Goal: Task Accomplishment & Management: Complete application form

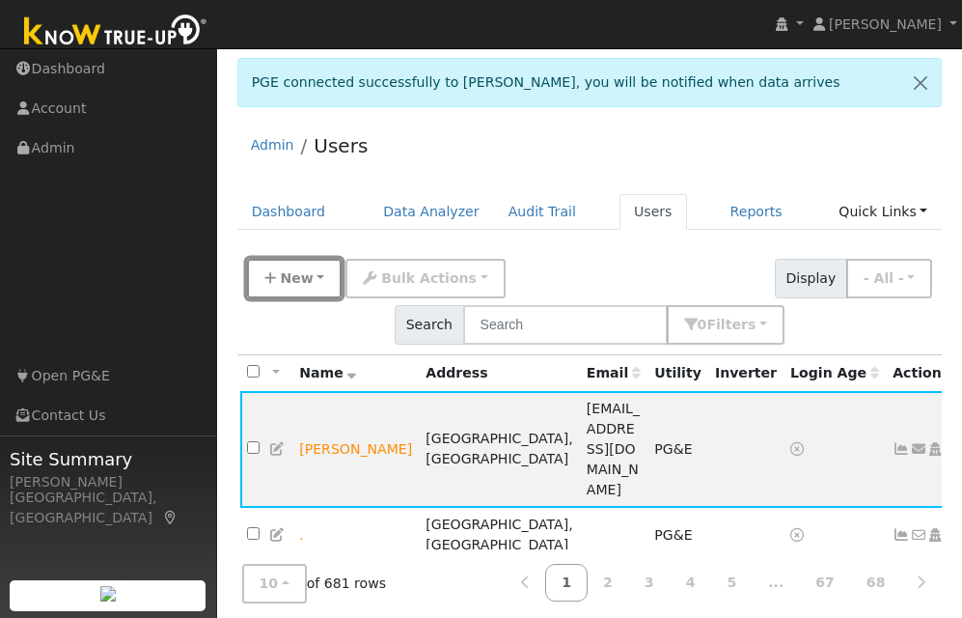
click at [318, 285] on button "New" at bounding box center [295, 279] width 96 height 40
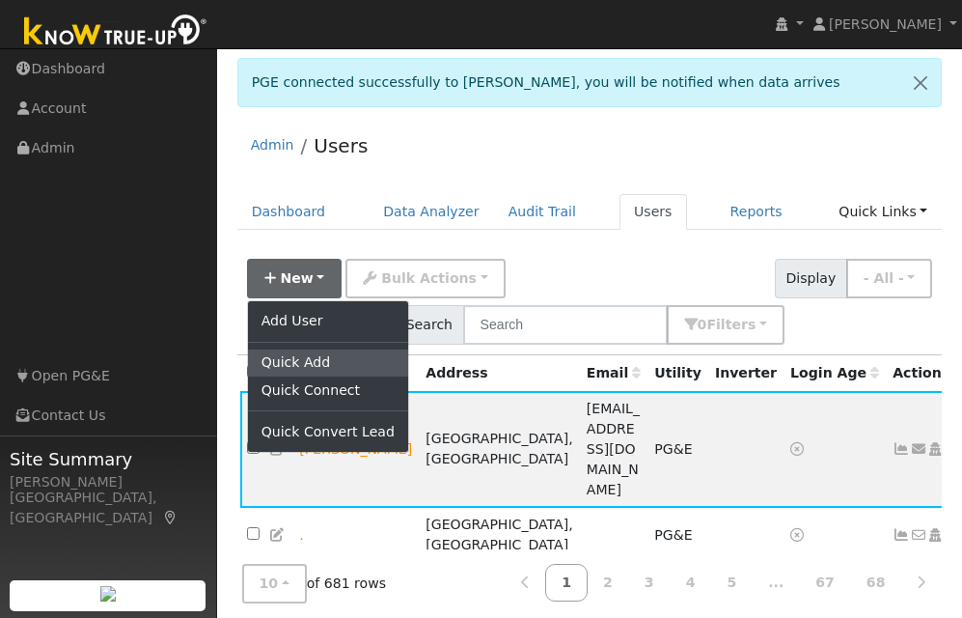
click at [317, 360] on link "Quick Add" at bounding box center [328, 362] width 160 height 27
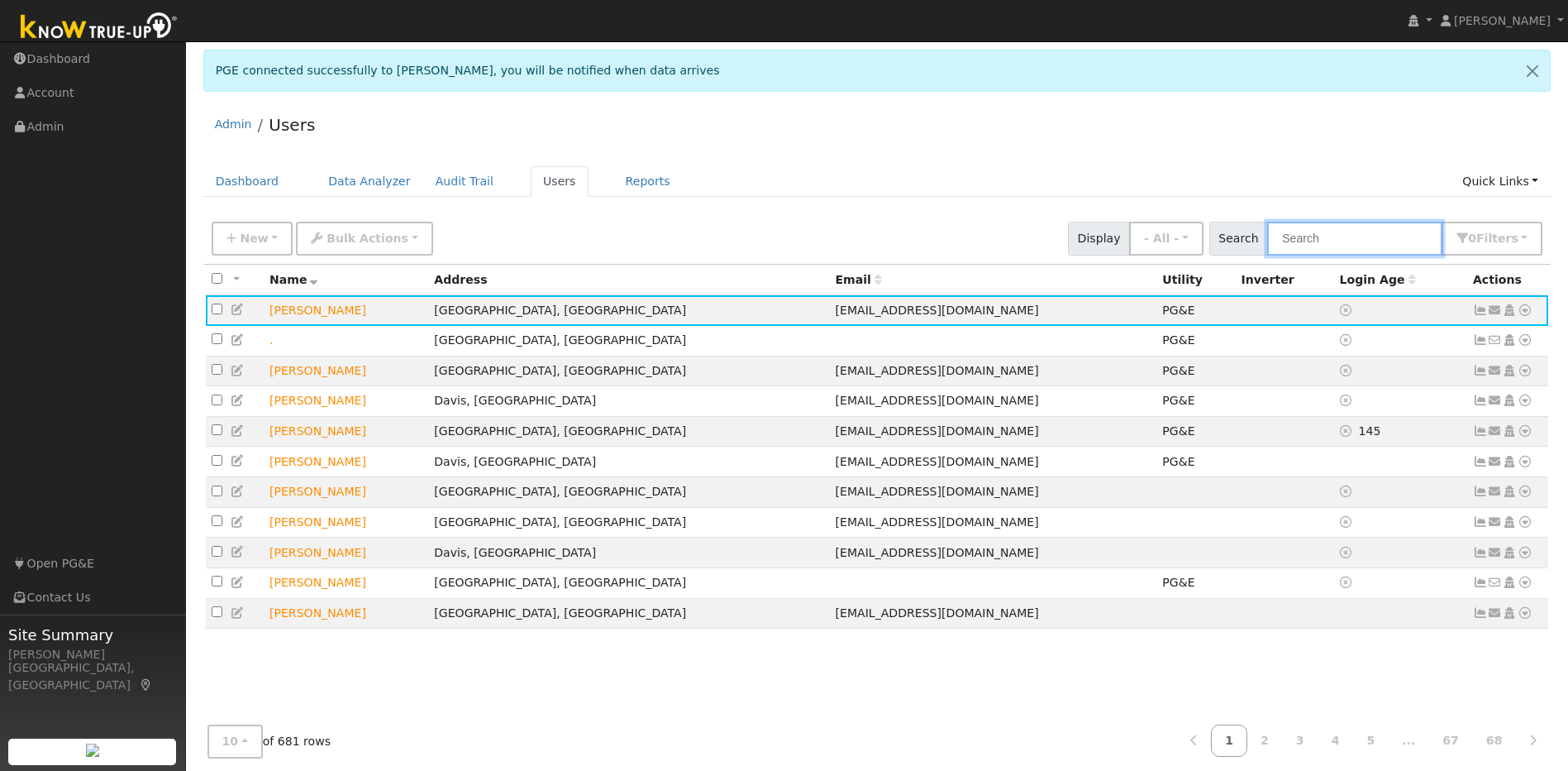
click at [823, 241] on input "text" at bounding box center [1355, 239] width 176 height 34
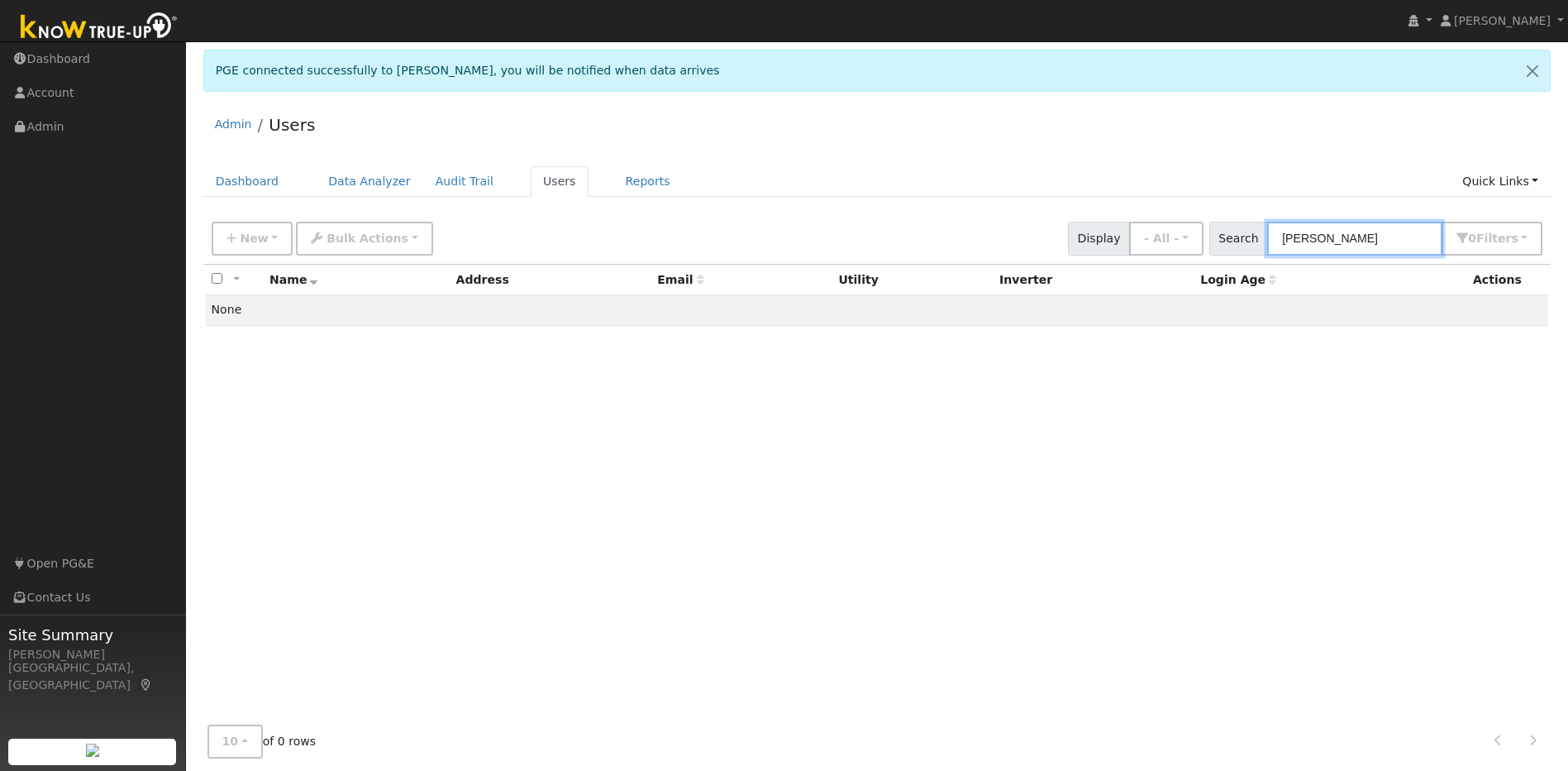
type input "carla campbell"
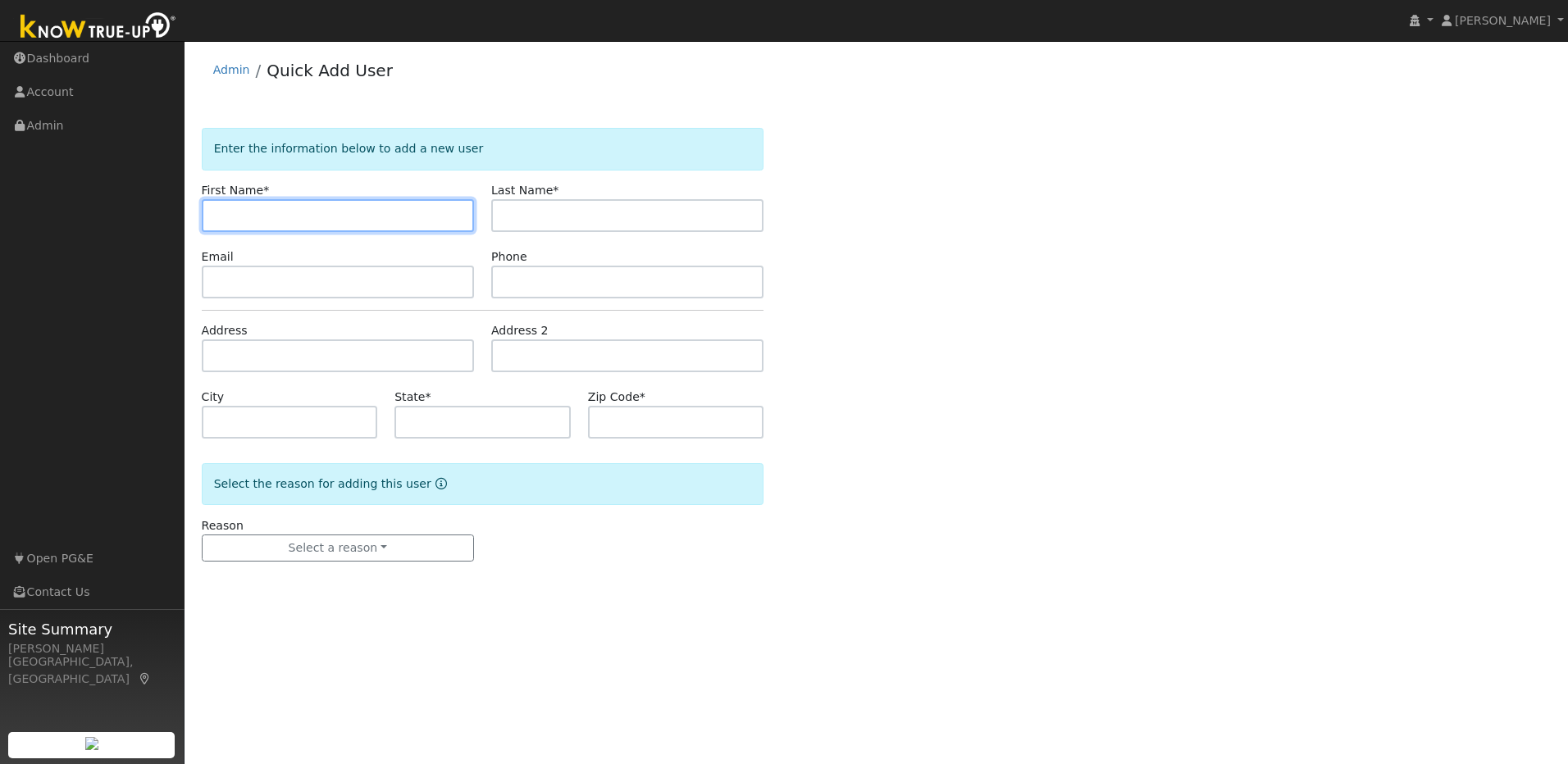
paste input "[PERSON_NAME]"
type input "[PERSON_NAME]"
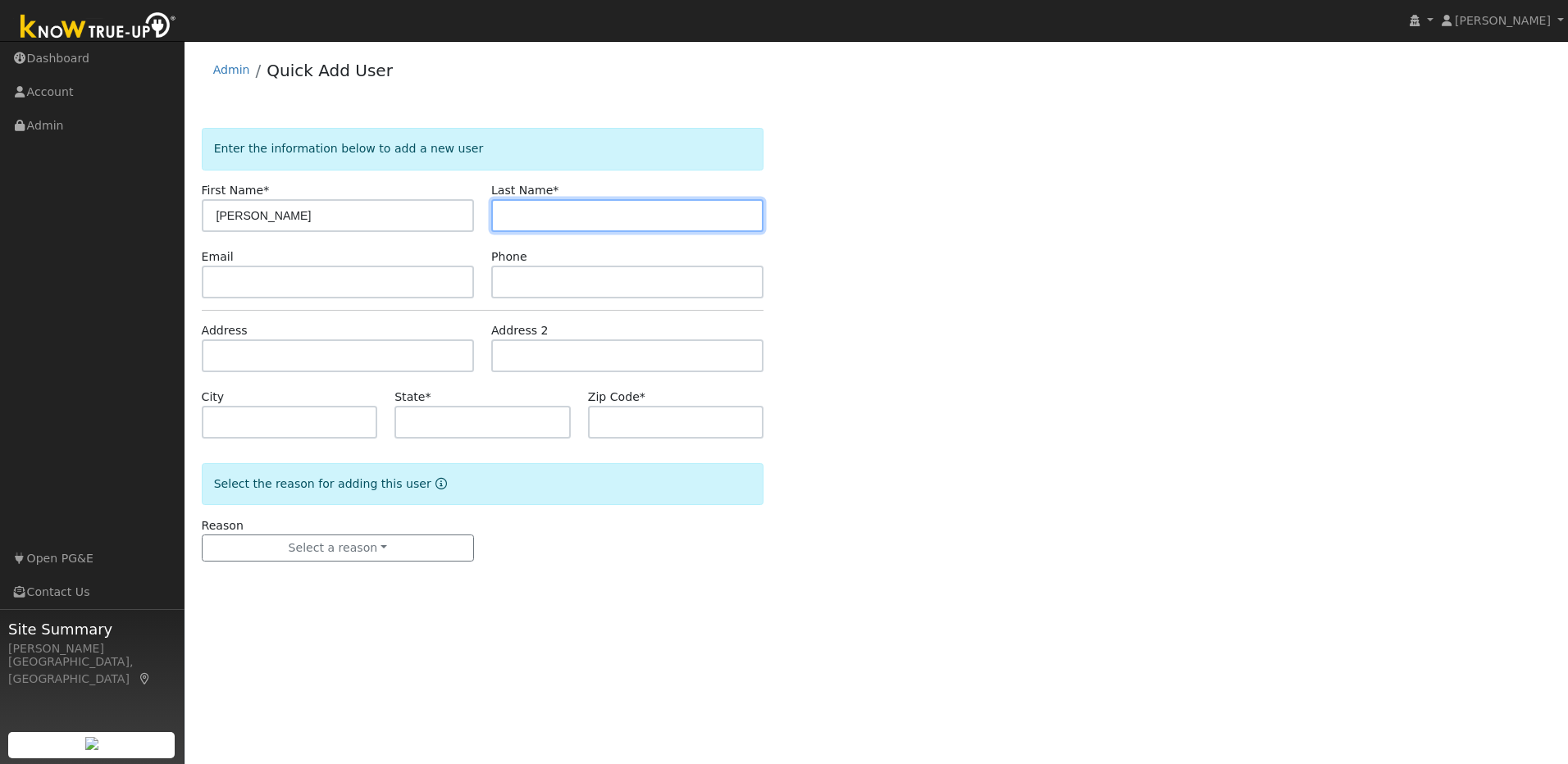
paste input "[PERSON_NAME]"
type input "[PERSON_NAME]"
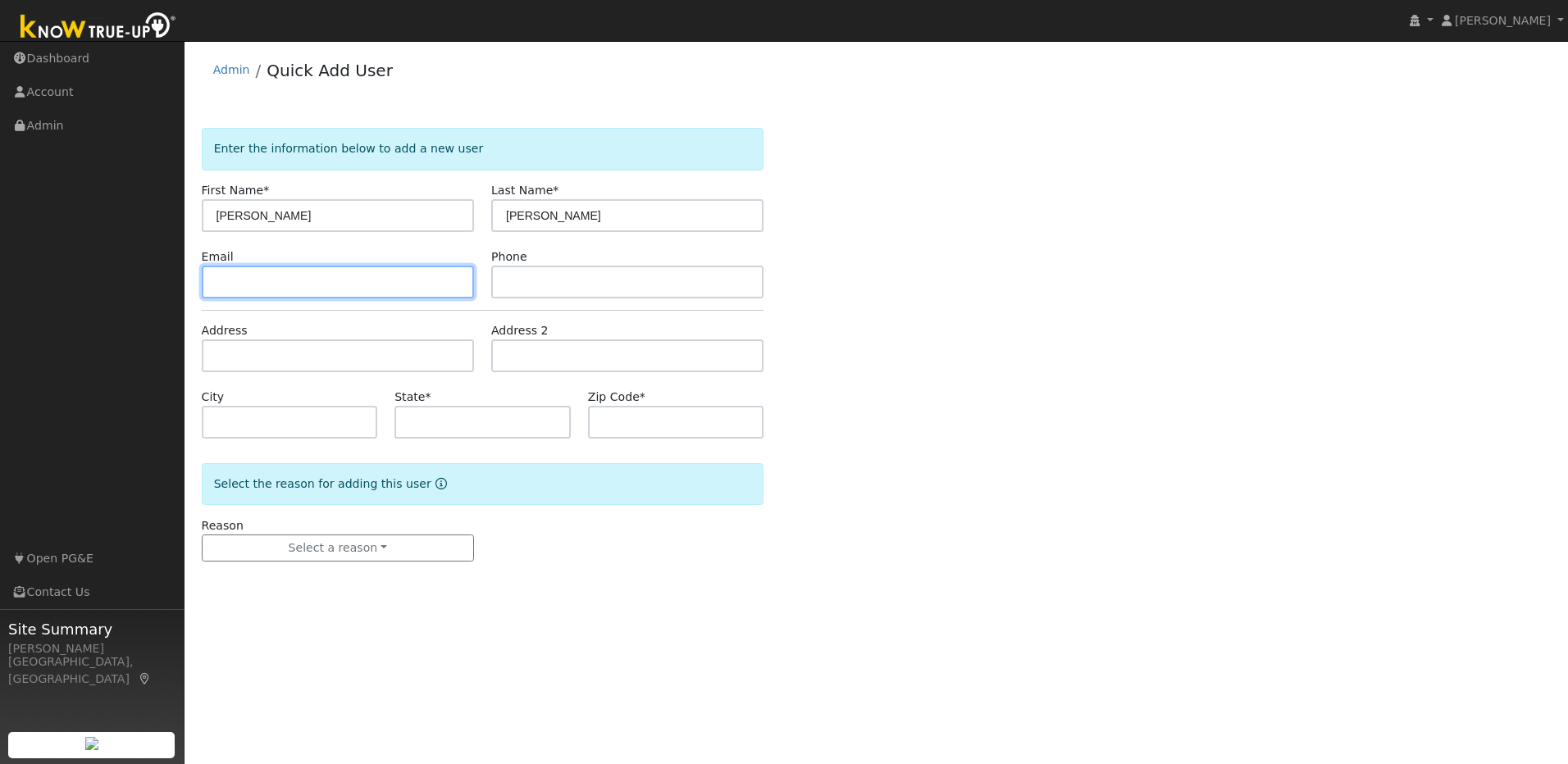
click at [318, 276] on input "text" at bounding box center [337, 282] width 272 height 33
paste input "[EMAIL_ADDRESS][DOMAIN_NAME]"
type input "[EMAIL_ADDRESS][DOMAIN_NAME]"
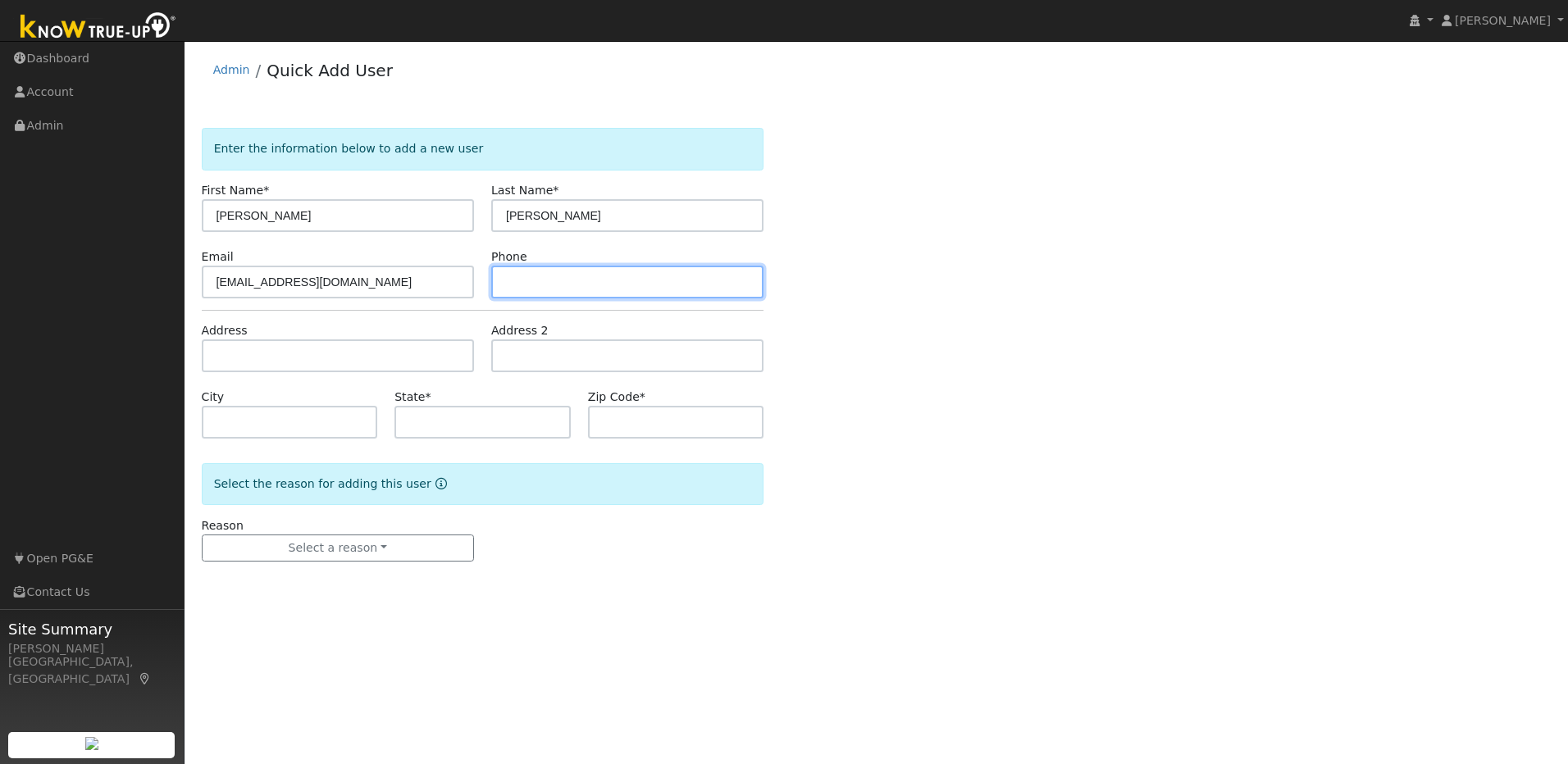
click at [599, 270] on input "text" at bounding box center [627, 282] width 272 height 33
paste input "[PHONE_NUMBER]"
type input "[PHONE_NUMBER]"
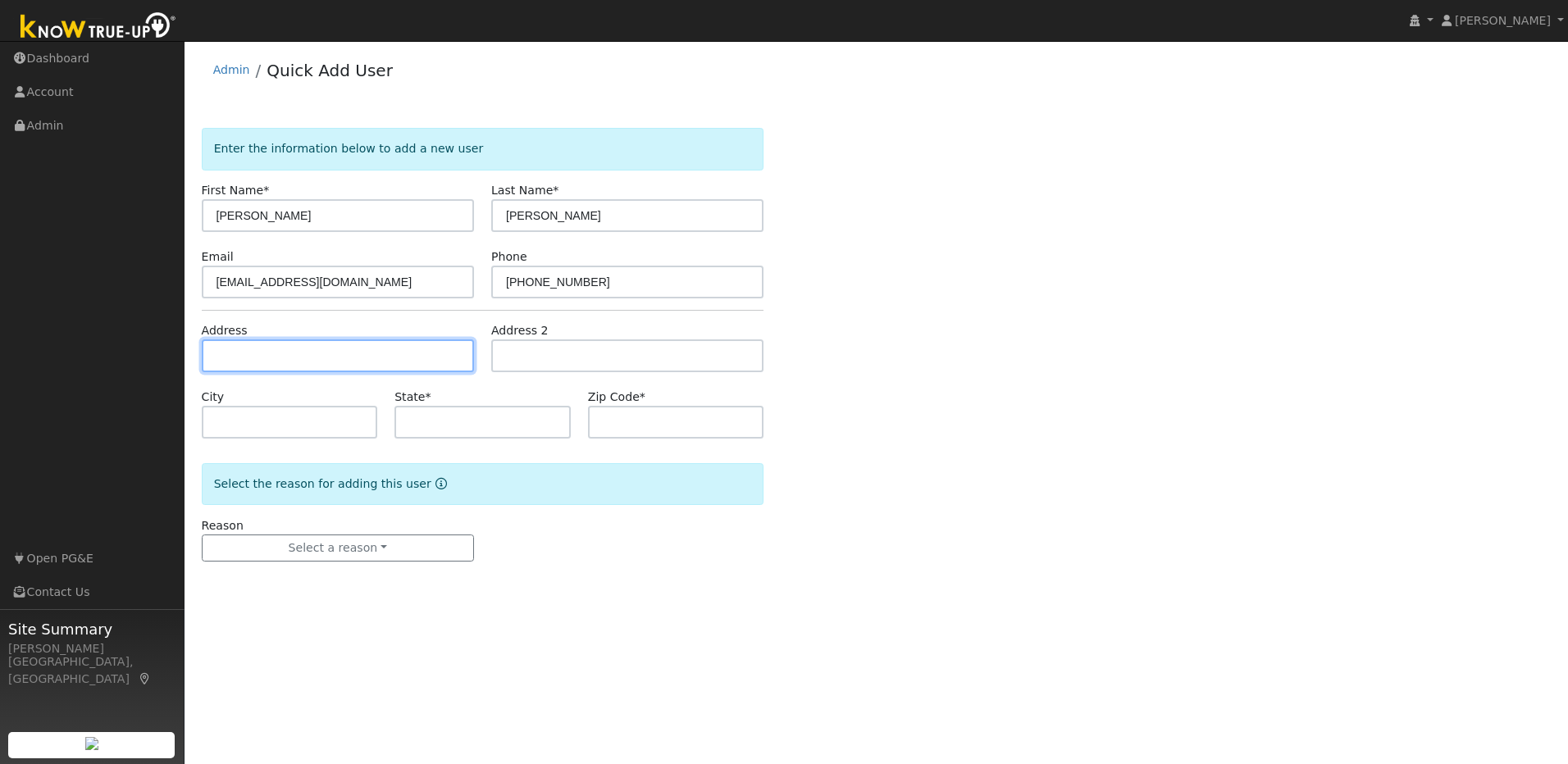
drag, startPoint x: 353, startPoint y: 359, endPoint x: 260, endPoint y: 344, distance: 94.2
click at [337, 357] on input "text" at bounding box center [337, 356] width 272 height 33
paste input "[STREET_ADDRESS]"
type input "[STREET_ADDRESS]"
type input "[GEOGRAPHIC_DATA]"
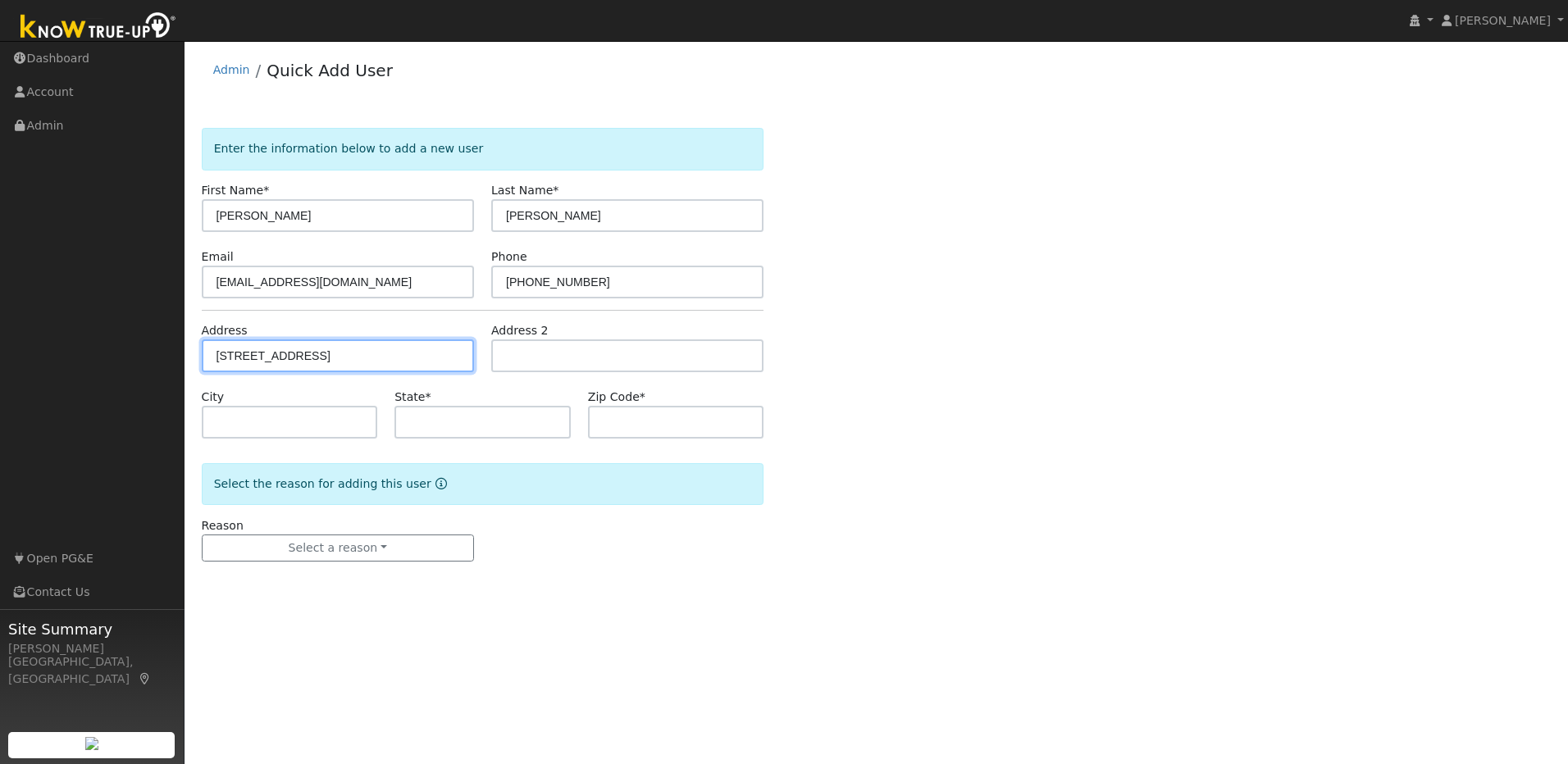
type input "CA"
type input "95762"
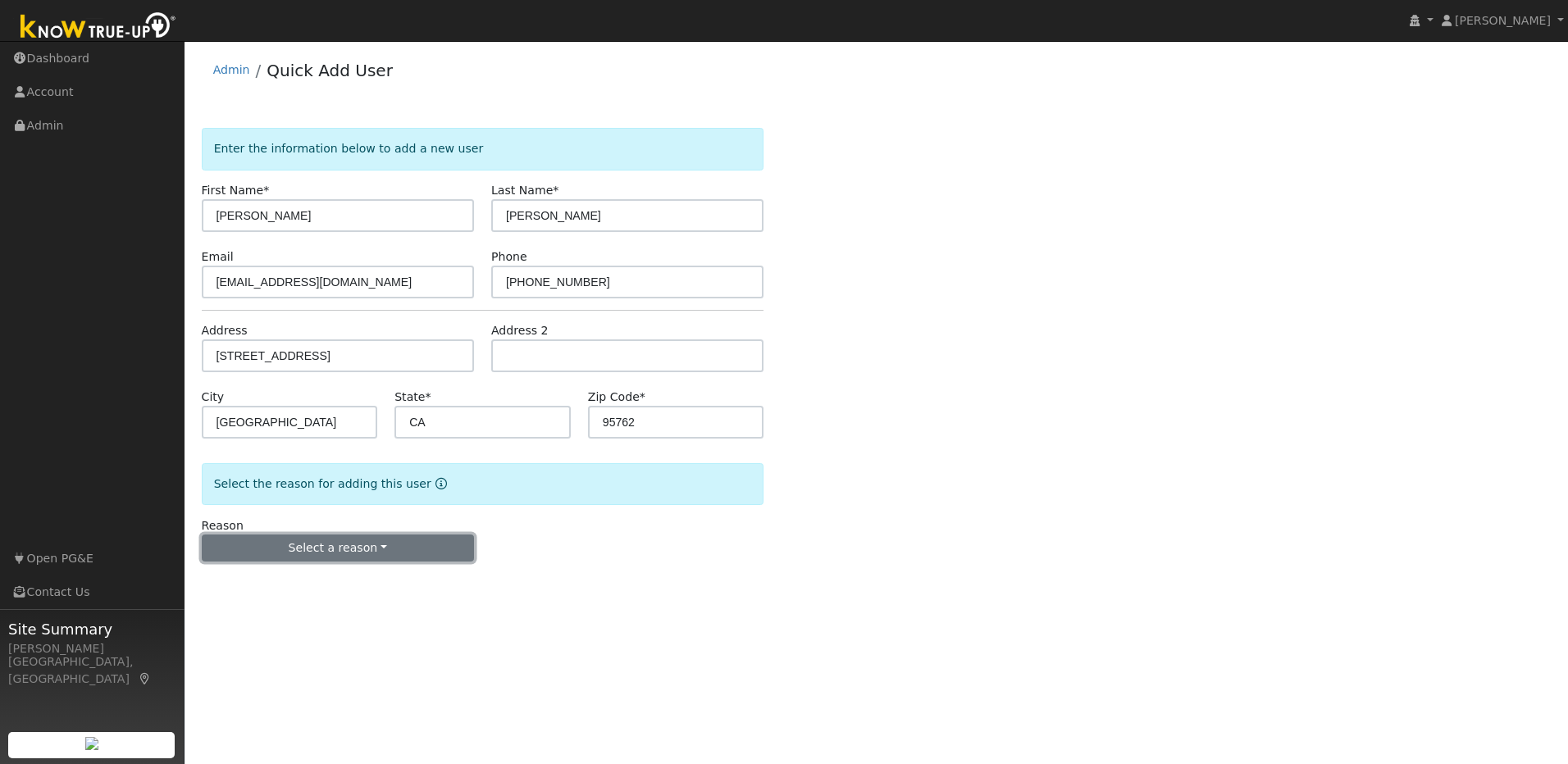
click at [396, 524] on button "Select a reason" at bounding box center [337, 548] width 272 height 28
click at [284, 524] on link "New lead" at bounding box center [292, 581] width 181 height 23
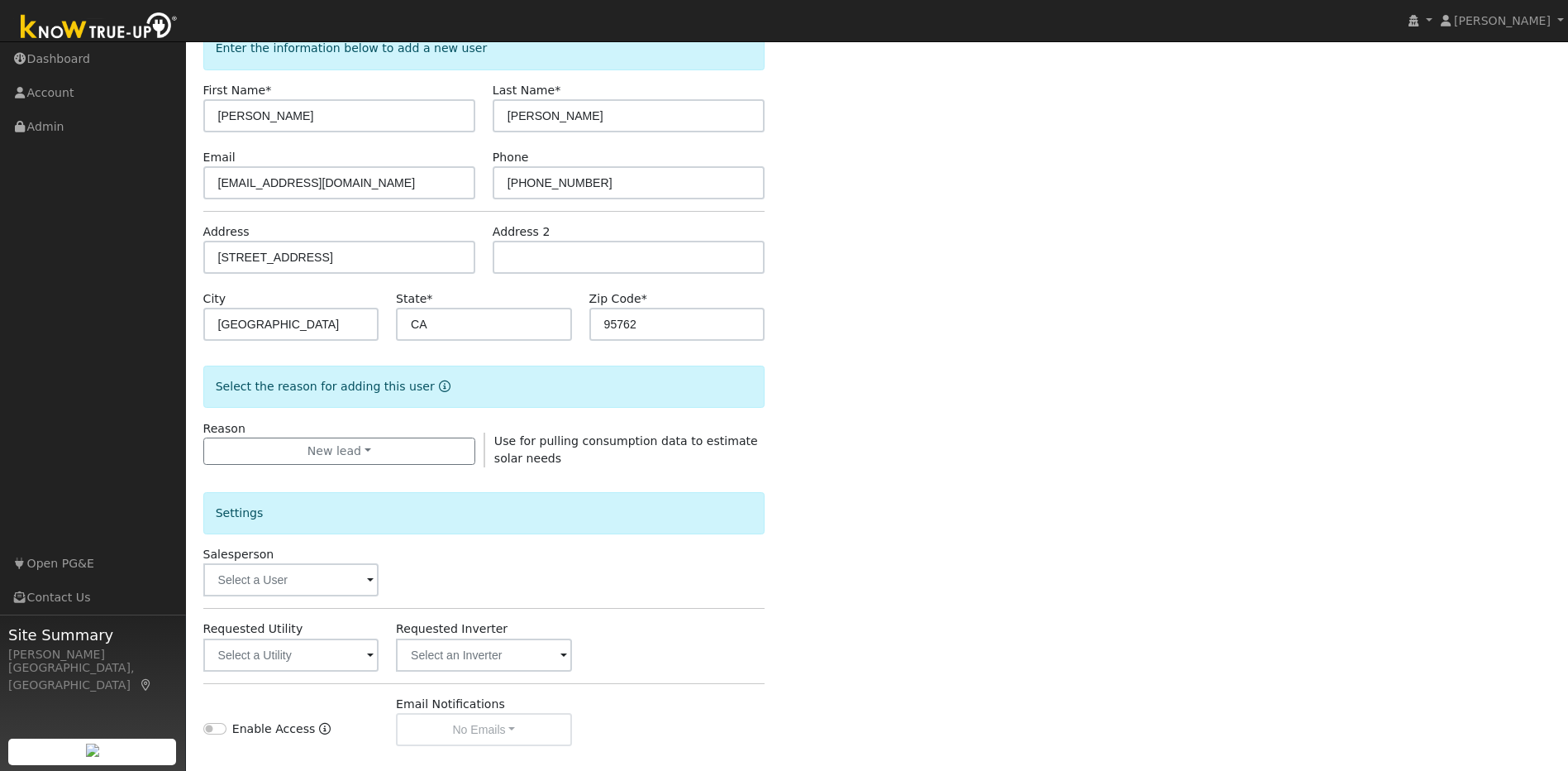
scroll to position [300, 0]
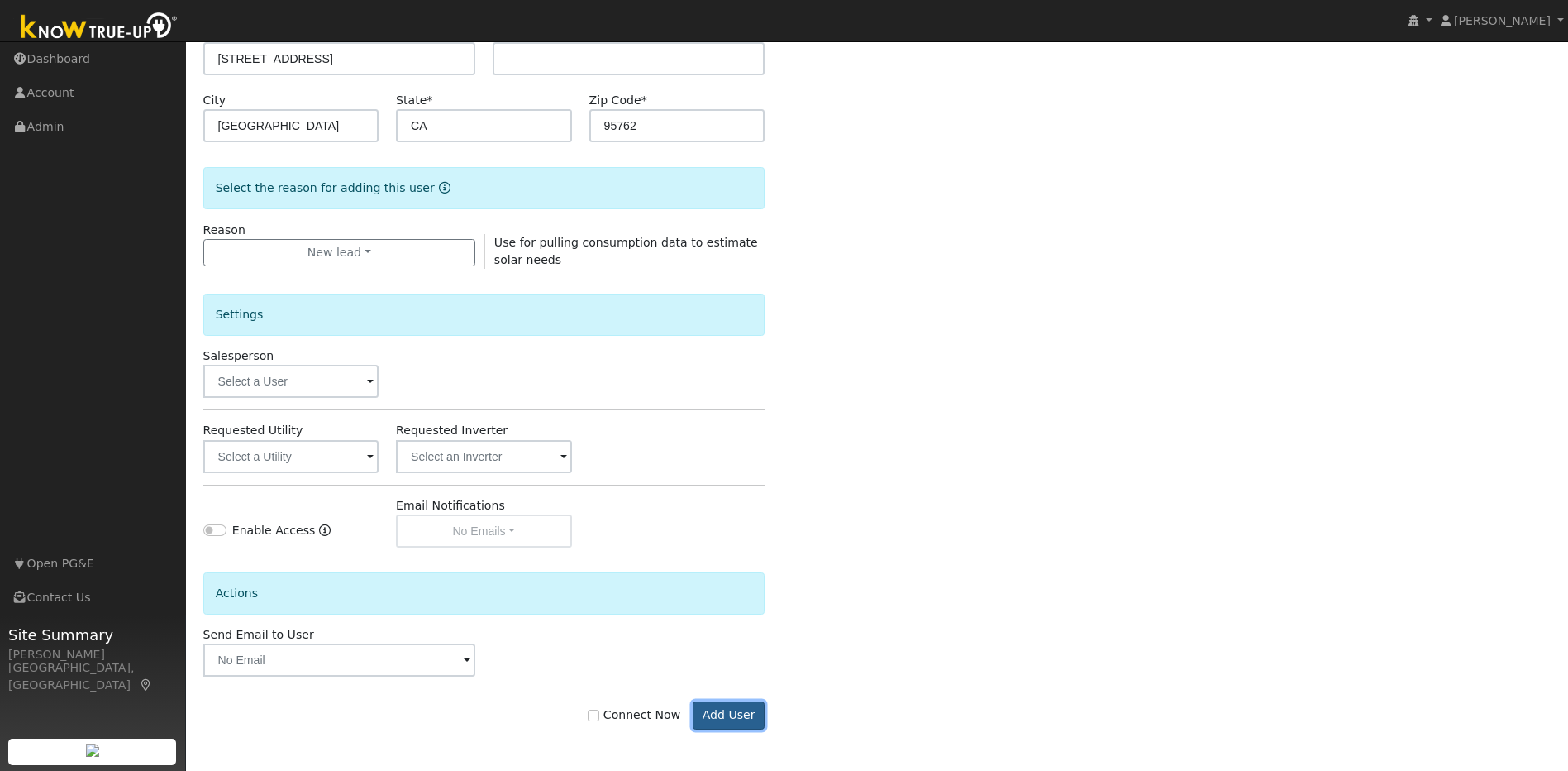
click at [739, 529] on button "Add User" at bounding box center [729, 715] width 72 height 28
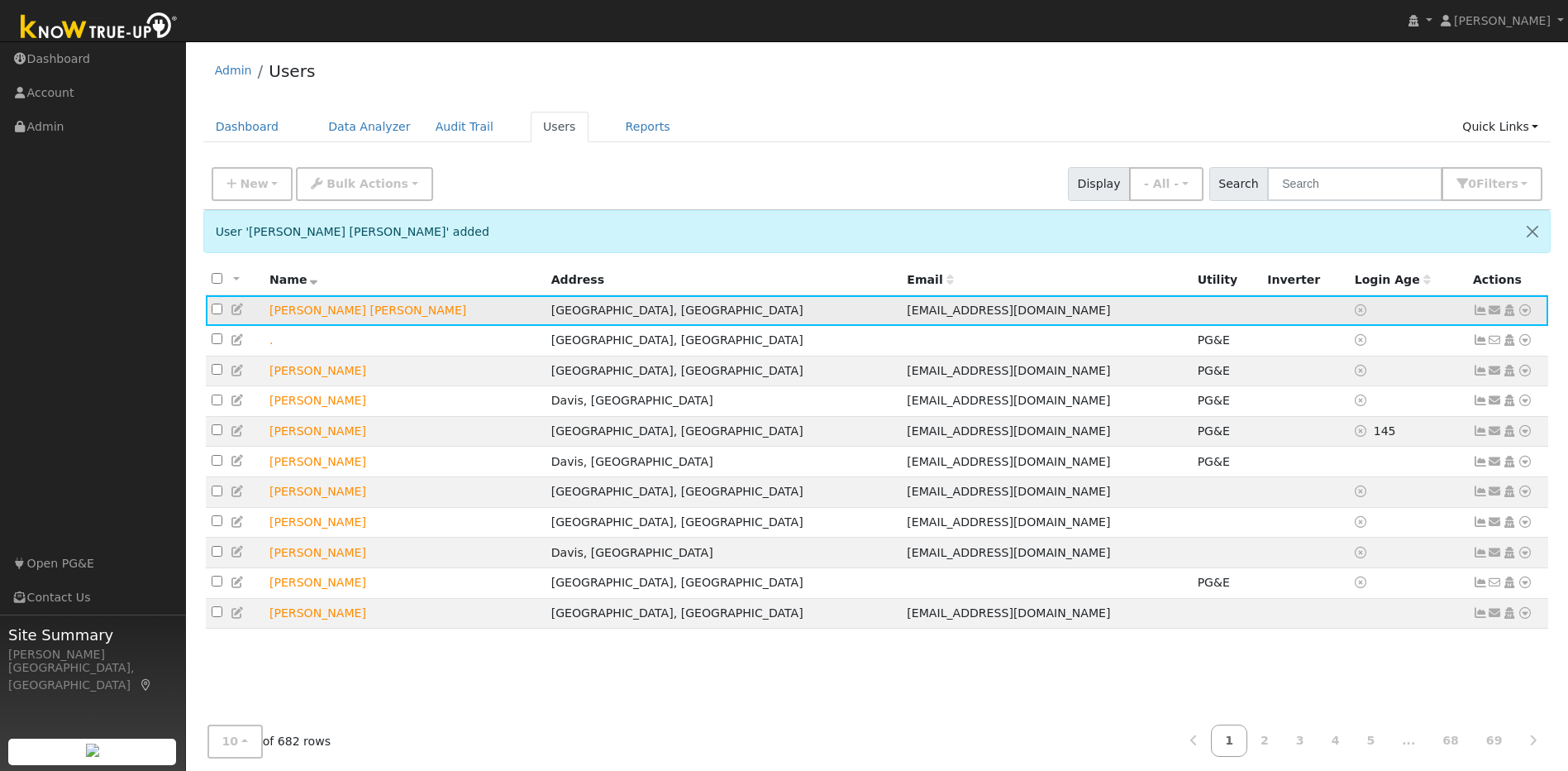
click at [239, 310] on icon at bounding box center [237, 309] width 15 height 12
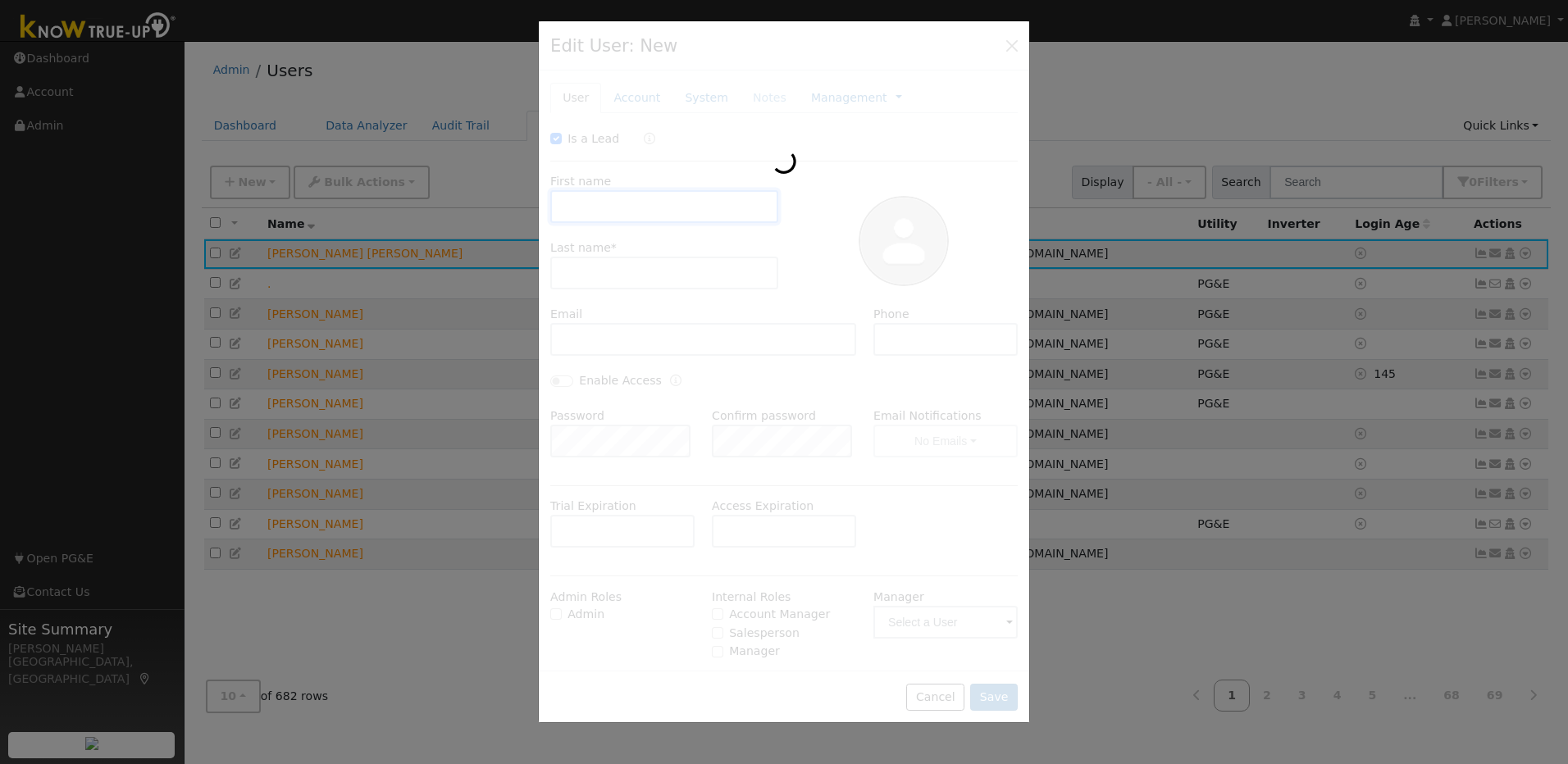
checkbox input "true"
type input "[PERSON_NAME]"
type input "[EMAIL_ADDRESS][DOMAIN_NAME]"
type input "[PHONE_NUMBER]"
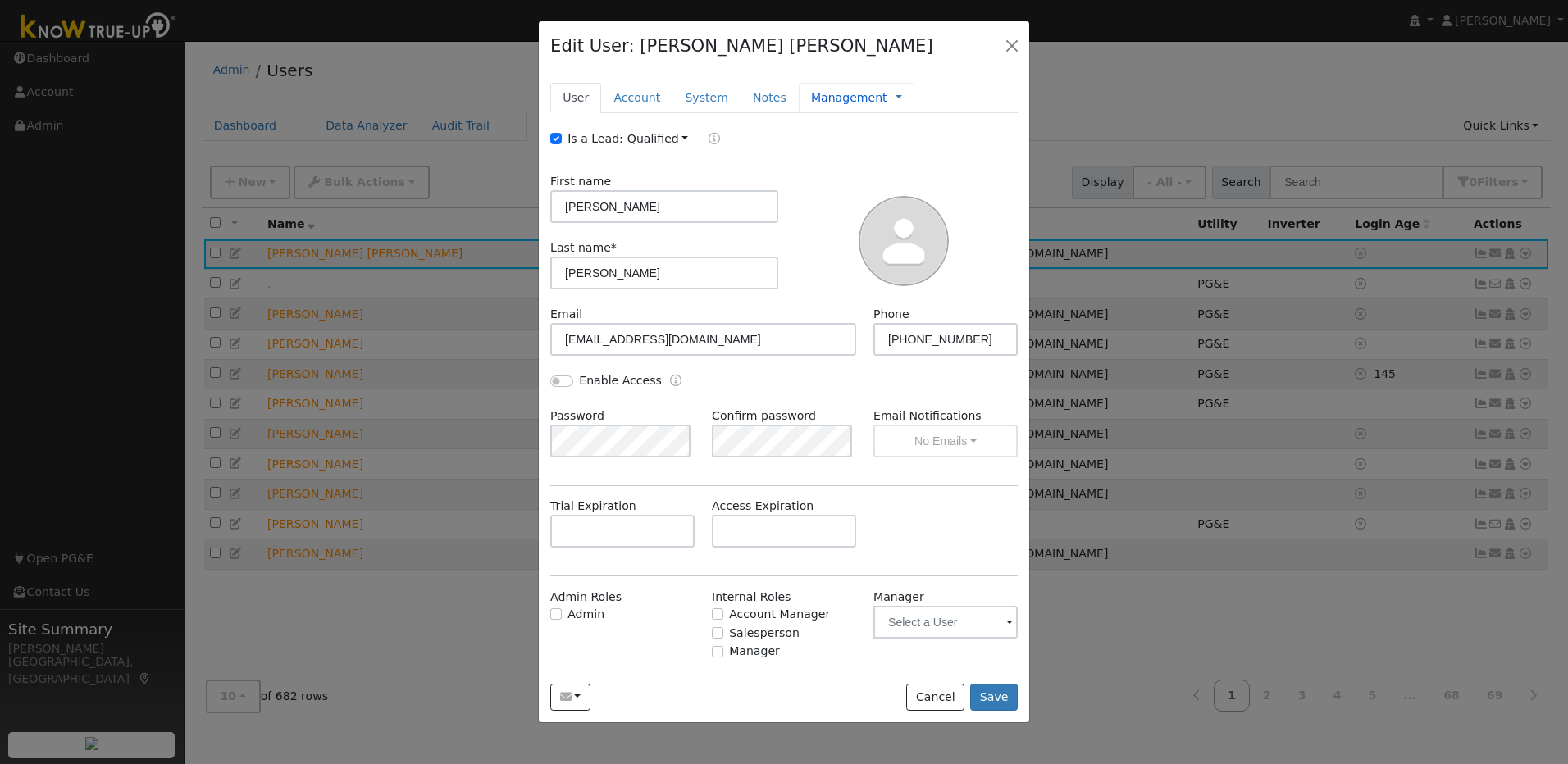
click at [838, 98] on link "Management" at bounding box center [849, 98] width 76 height 17
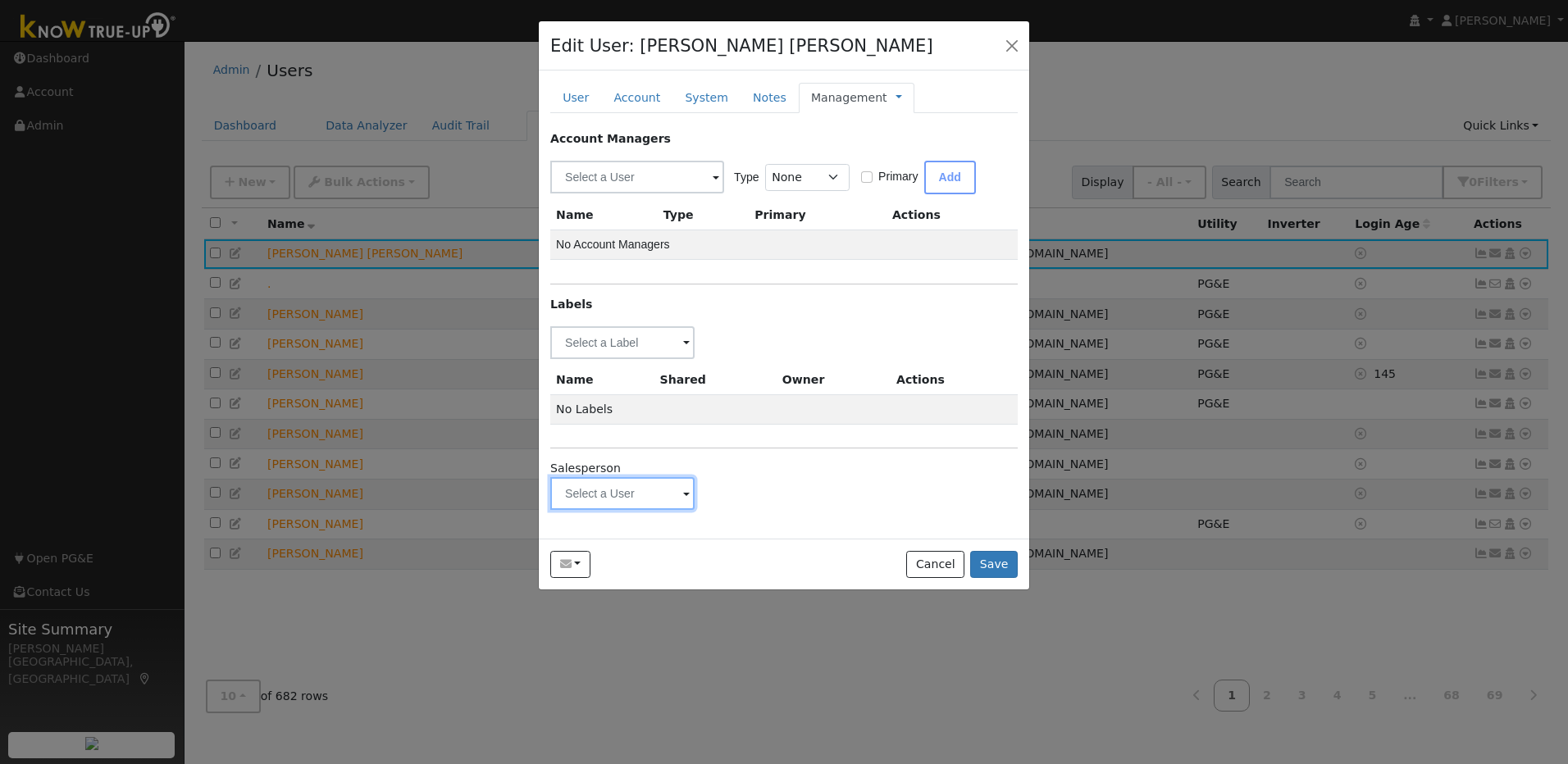
click at [680, 492] on input "text" at bounding box center [623, 493] width 144 height 33
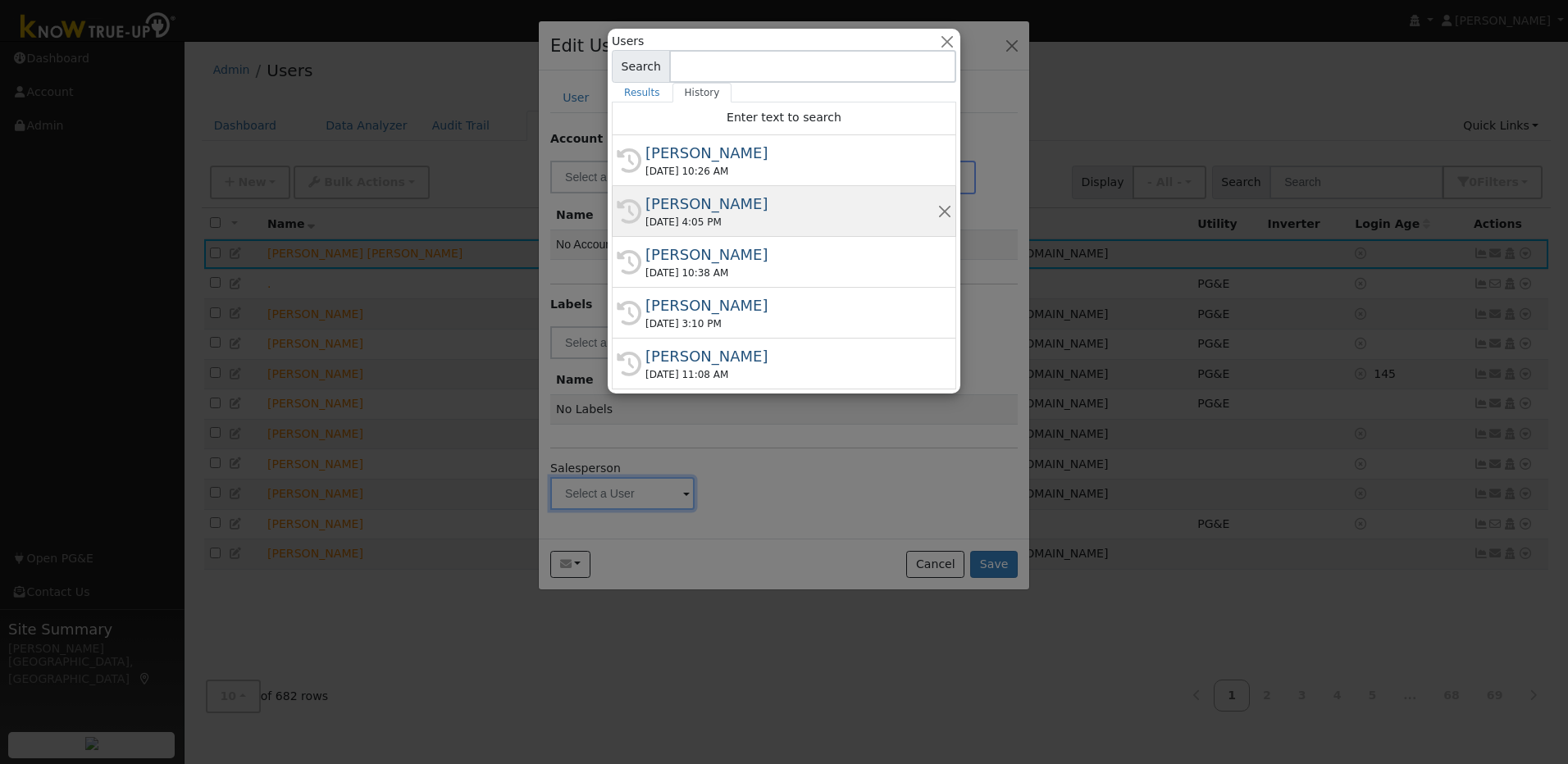
click at [686, 199] on div "Matt Bilyeu" at bounding box center [792, 204] width 292 height 22
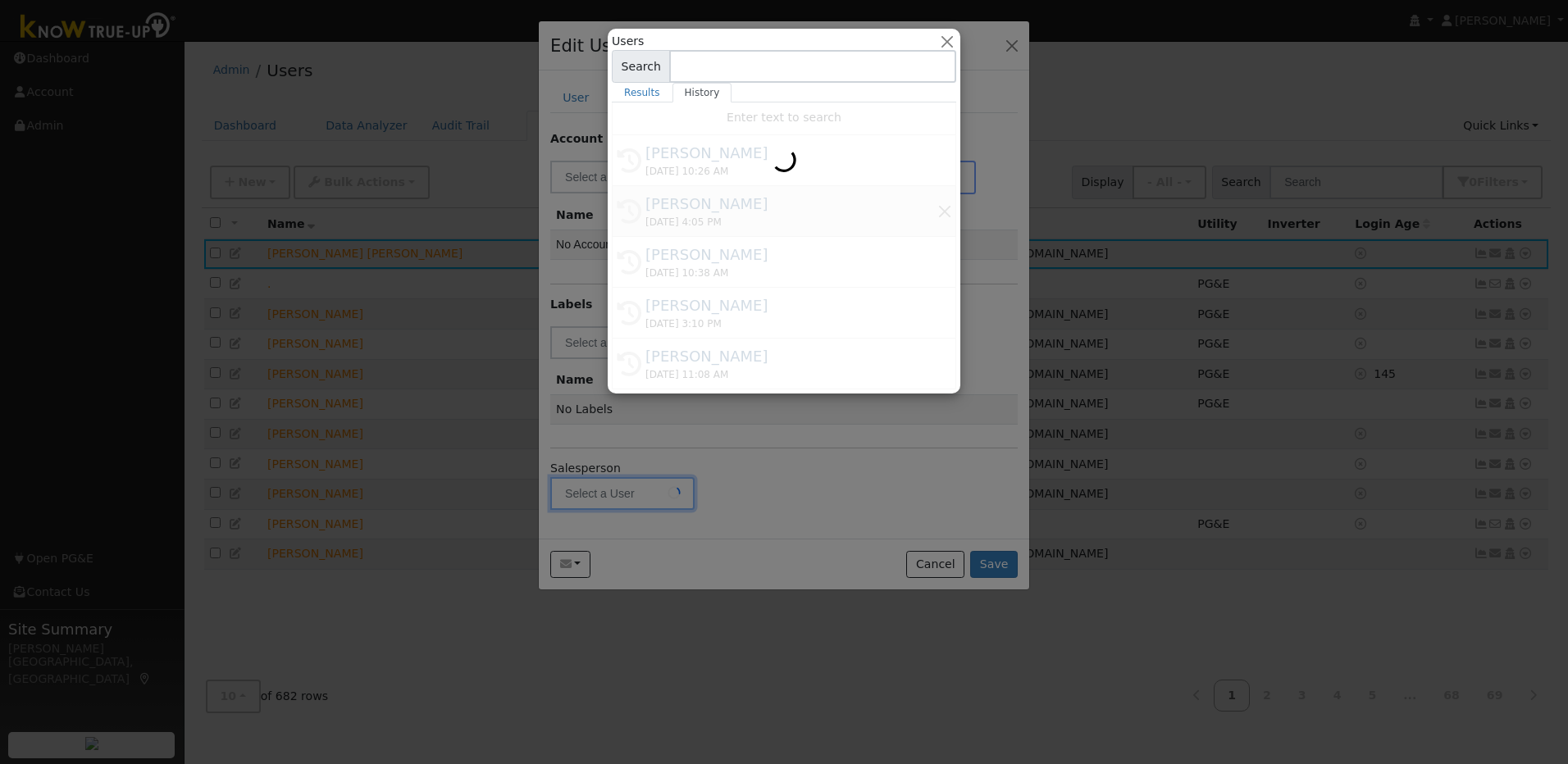
type input "Matt Bilyeu"
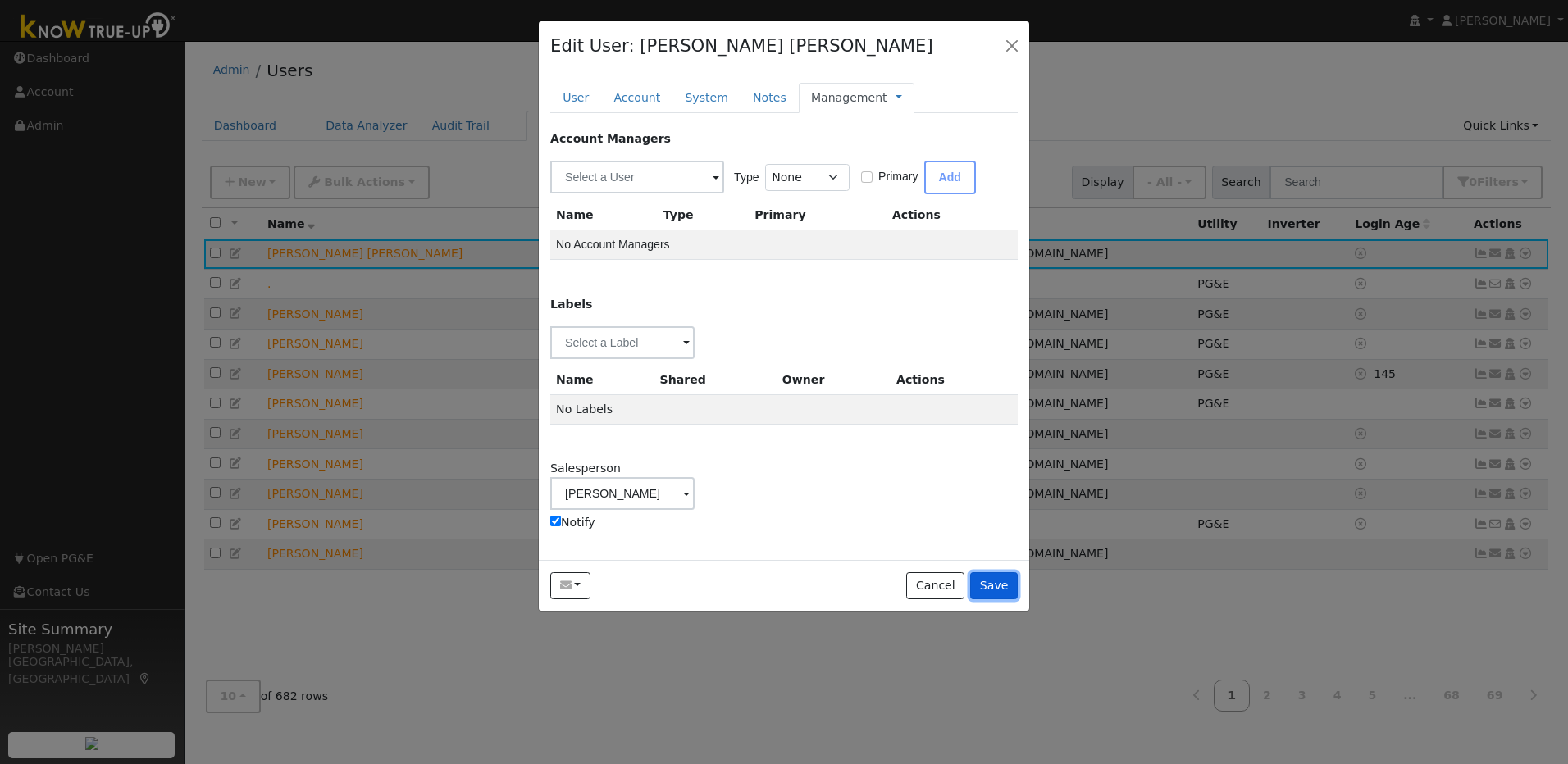
drag, startPoint x: 986, startPoint y: 587, endPoint x: 979, endPoint y: 544, distance: 43.6
click at [984, 587] on button "Save" at bounding box center [994, 586] width 48 height 28
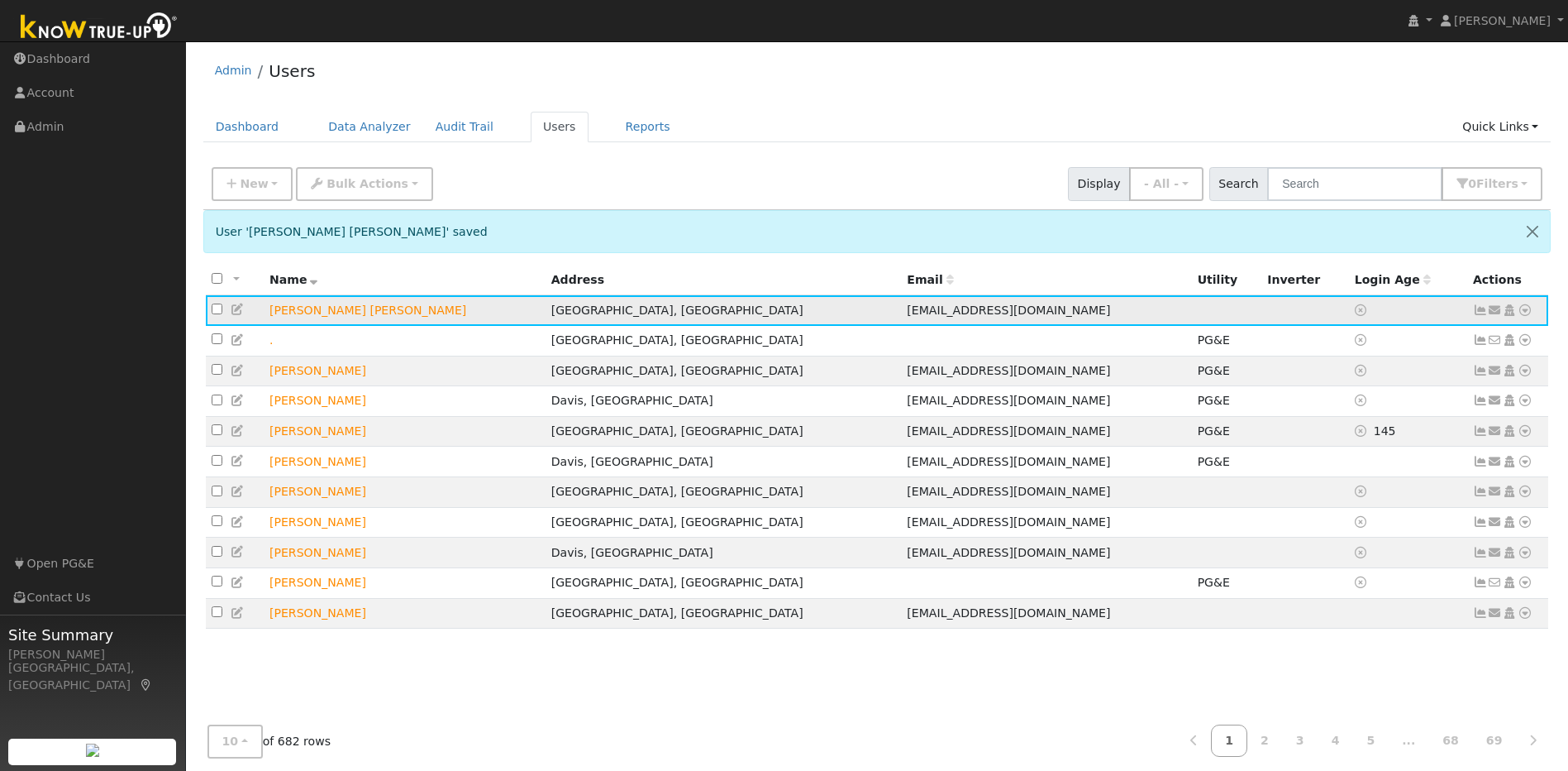
click at [1526, 313] on icon at bounding box center [1524, 310] width 15 height 12
click at [0, 0] on link "Utility" at bounding box center [0, 0] width 0 height 0
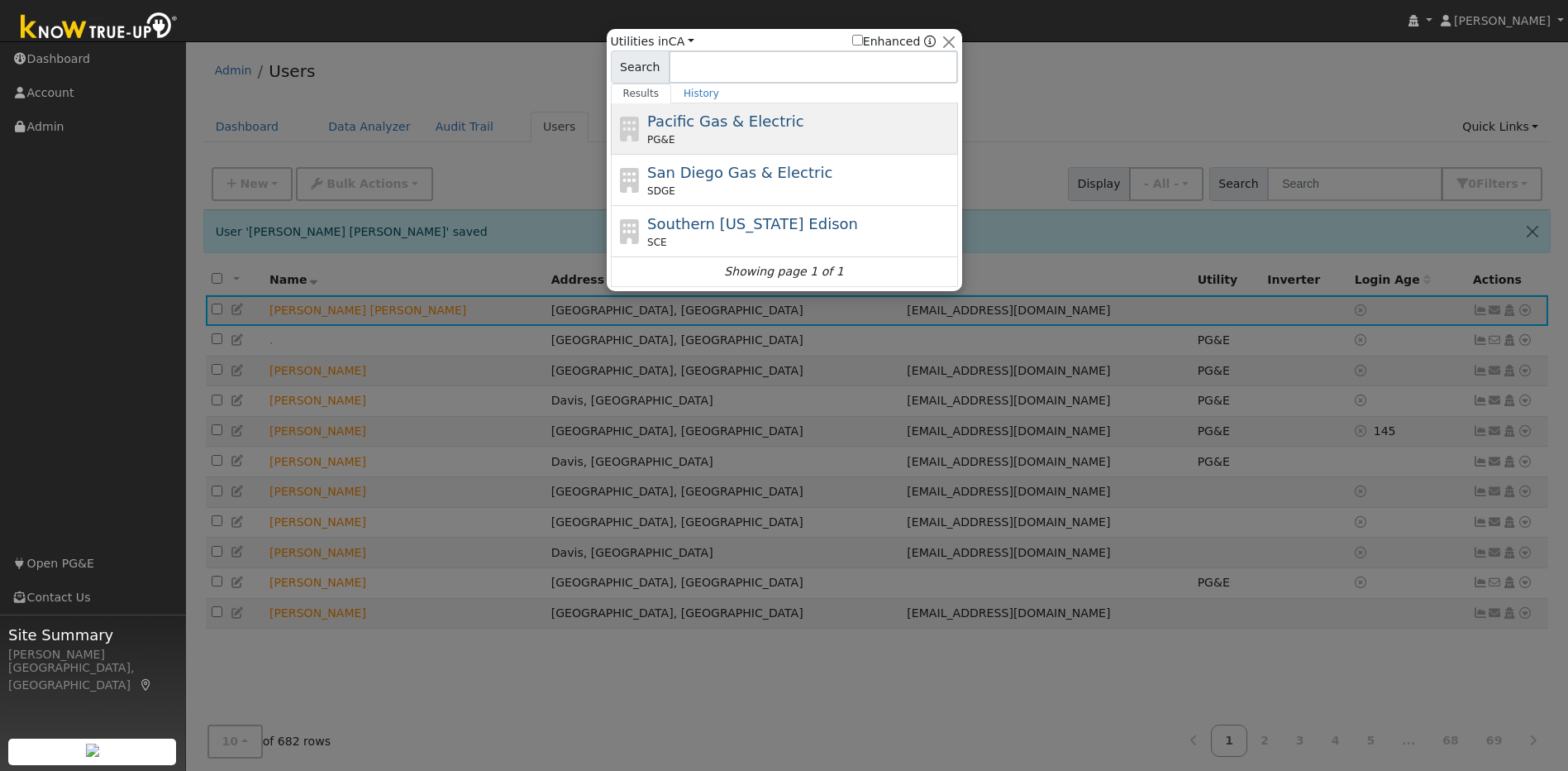
click at [859, 134] on div "PG&E" at bounding box center [801, 139] width 307 height 15
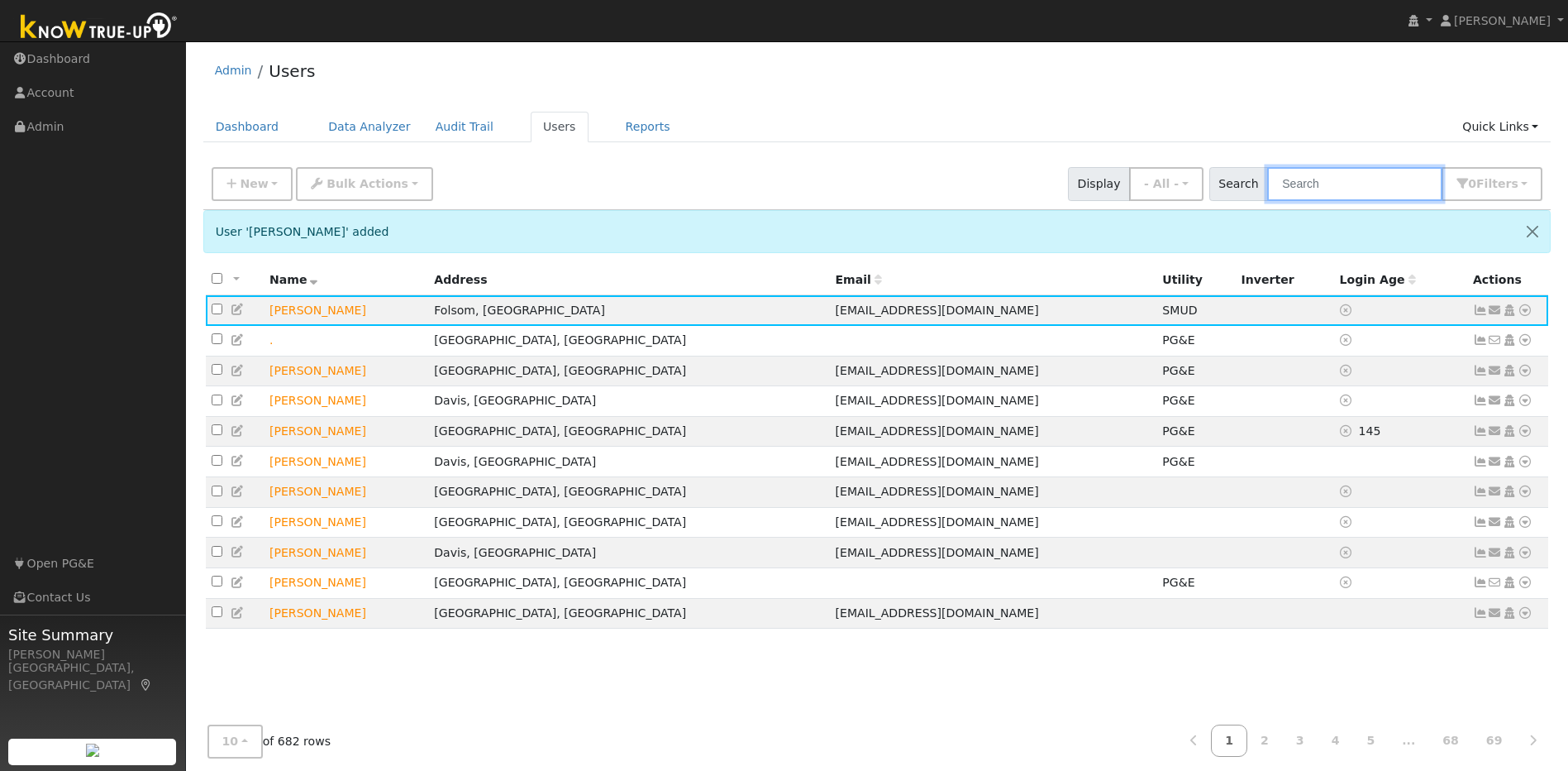
click at [1368, 188] on input "text" at bounding box center [1355, 184] width 176 height 34
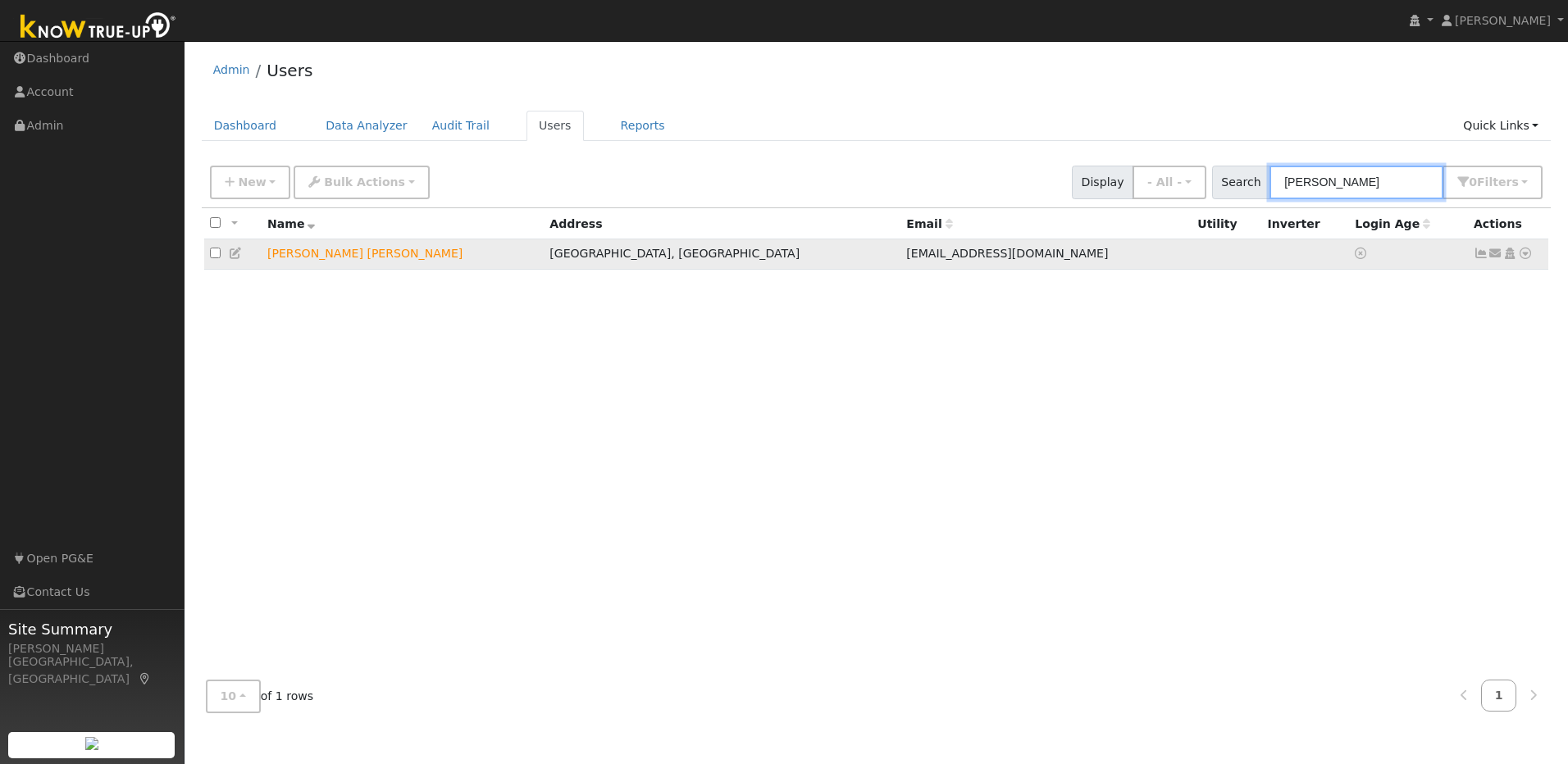
type input "carla"
click at [286, 259] on td "[PERSON_NAME] [PERSON_NAME]" at bounding box center [403, 255] width 282 height 31
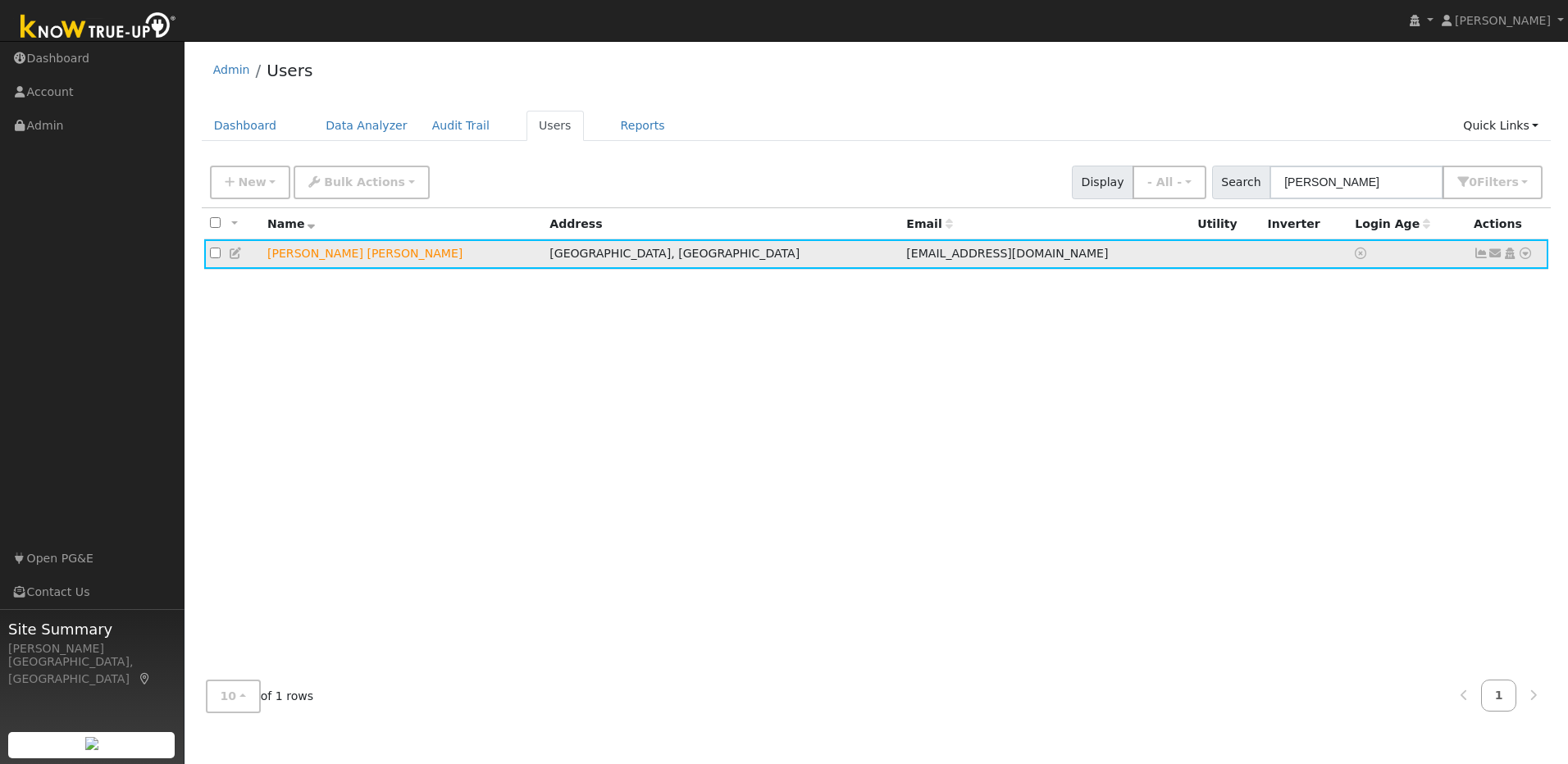
click at [404, 260] on td "[PERSON_NAME] [PERSON_NAME]" at bounding box center [403, 255] width 282 height 31
click at [319, 256] on td "[PERSON_NAME] [PERSON_NAME]" at bounding box center [403, 255] width 282 height 31
click at [290, 252] on td "[PERSON_NAME] [PERSON_NAME]" at bounding box center [403, 255] width 282 height 31
click at [235, 255] on icon at bounding box center [235, 254] width 14 height 12
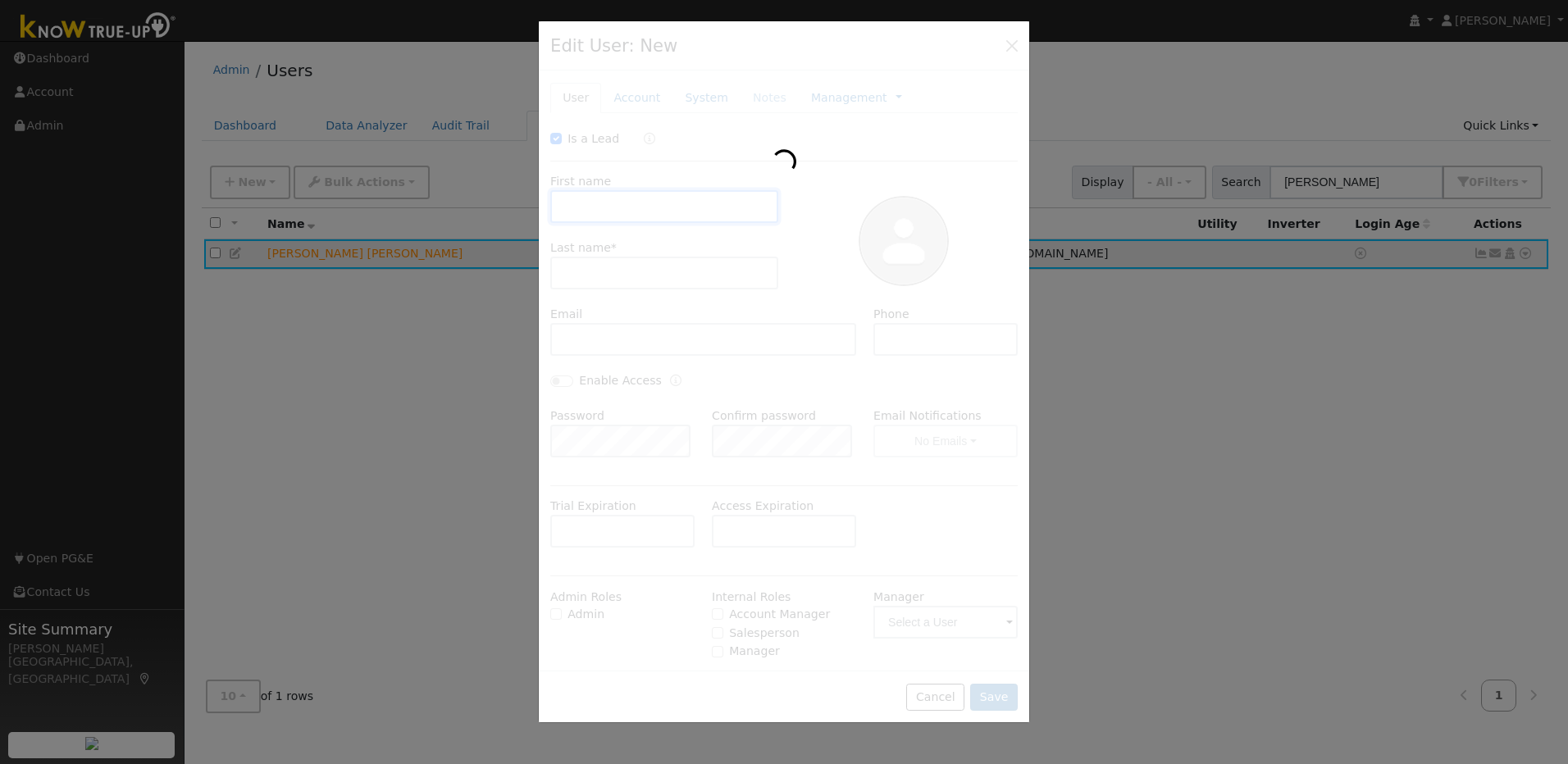
checkbox input "true"
type input "[PERSON_NAME]"
type input "[EMAIL_ADDRESS][DOMAIN_NAME]"
type input "[PHONE_NUMBER]"
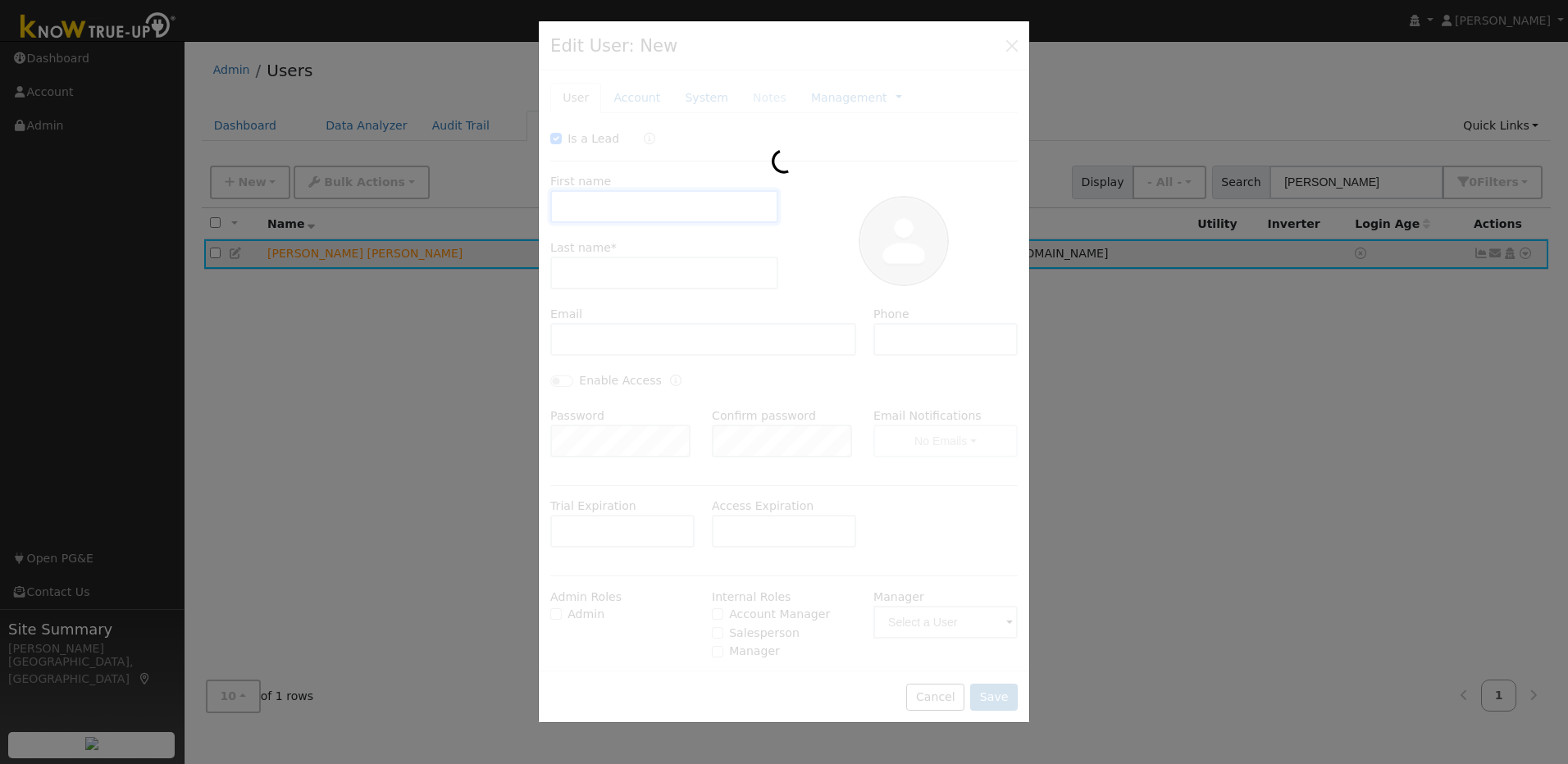
type input "Default Account"
type input "[STREET_ADDRESS]"
type input "[GEOGRAPHIC_DATA]"
type input "CA"
type input "95762"
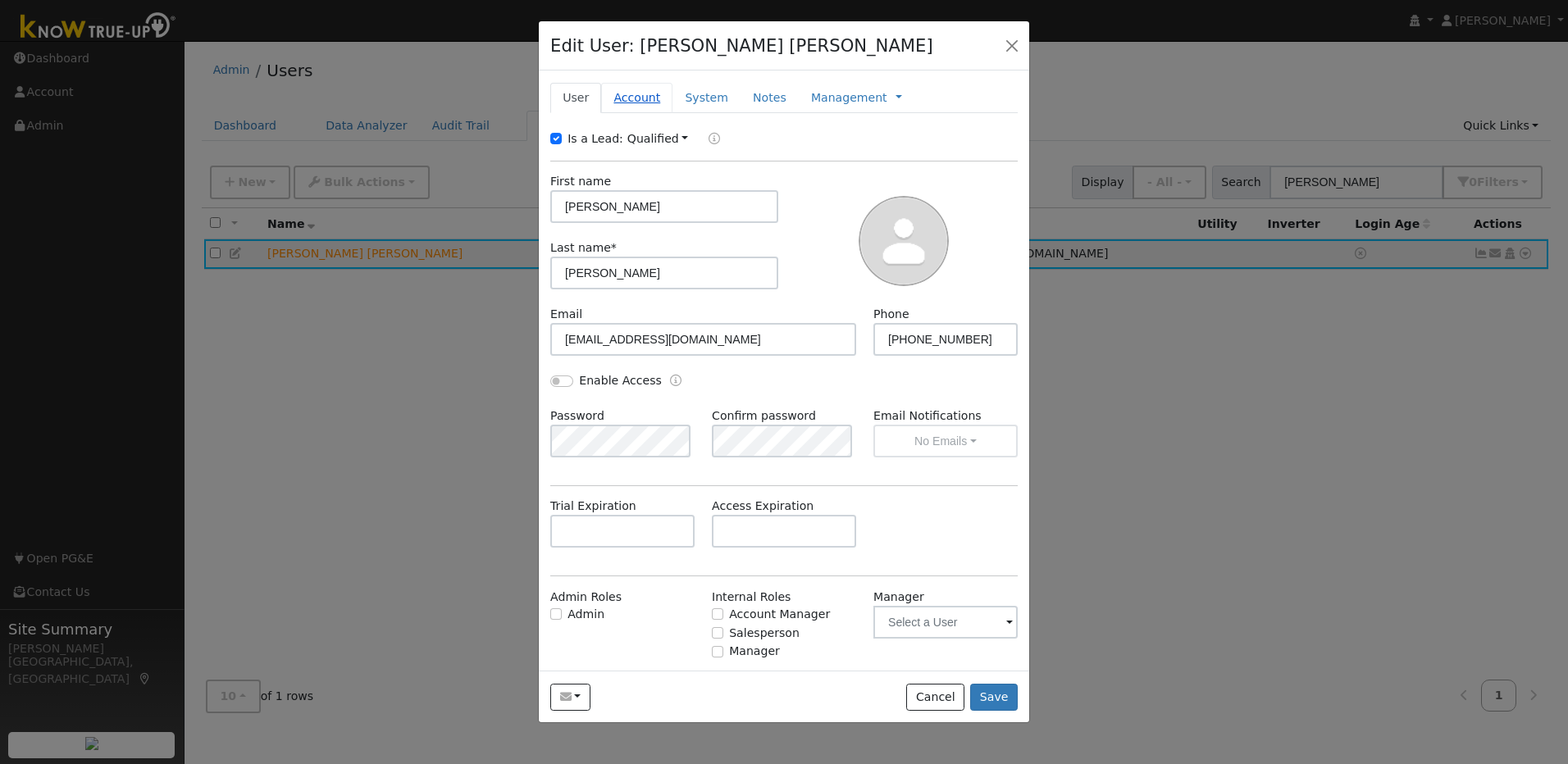
click at [634, 104] on link "Account" at bounding box center [637, 98] width 71 height 31
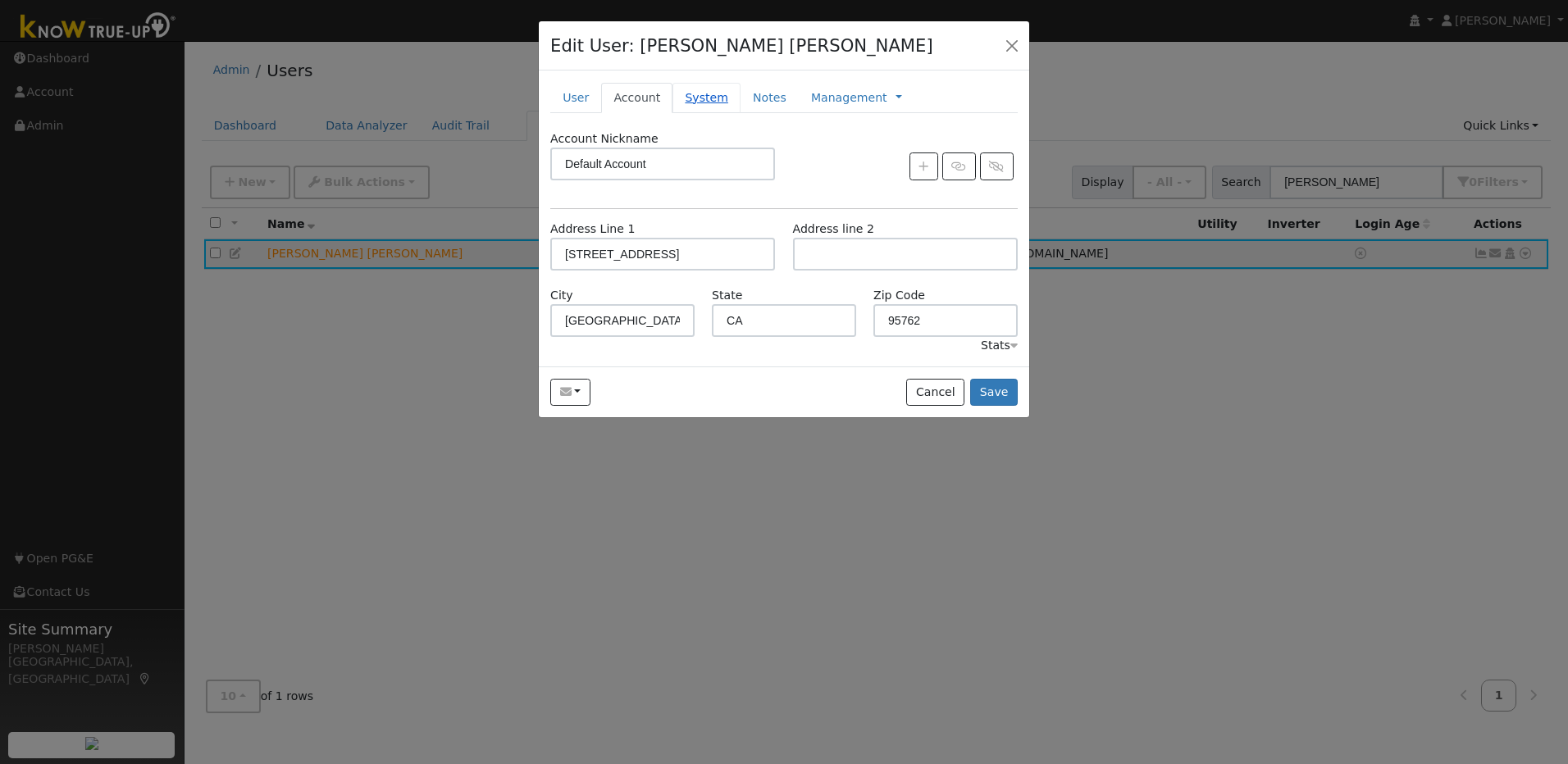
click at [699, 98] on link "System" at bounding box center [707, 98] width 68 height 31
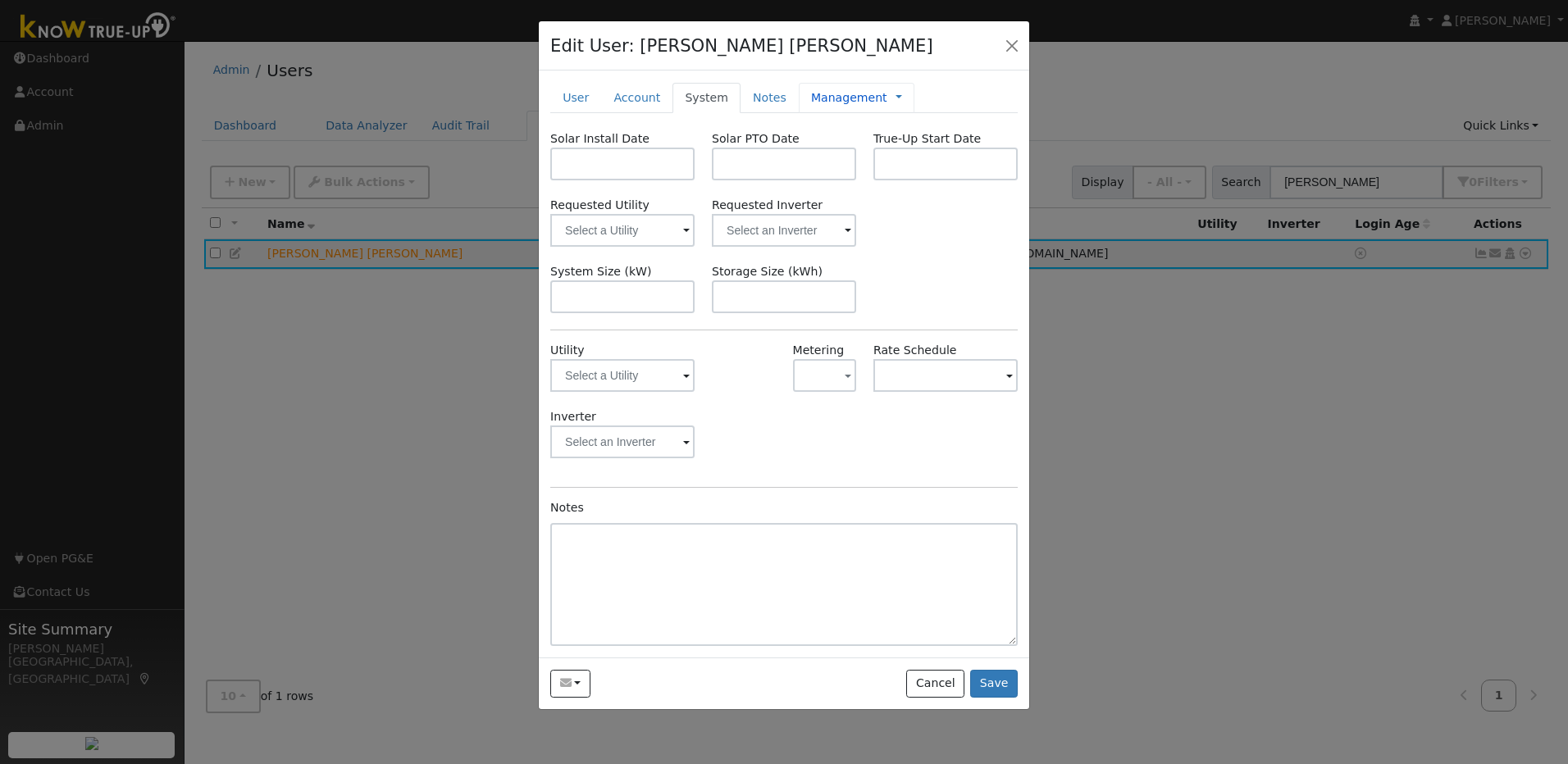
click at [798, 102] on div "Management Management Billing Timeline" at bounding box center [856, 98] width 116 height 31
click at [578, 95] on link "User" at bounding box center [576, 98] width 51 height 31
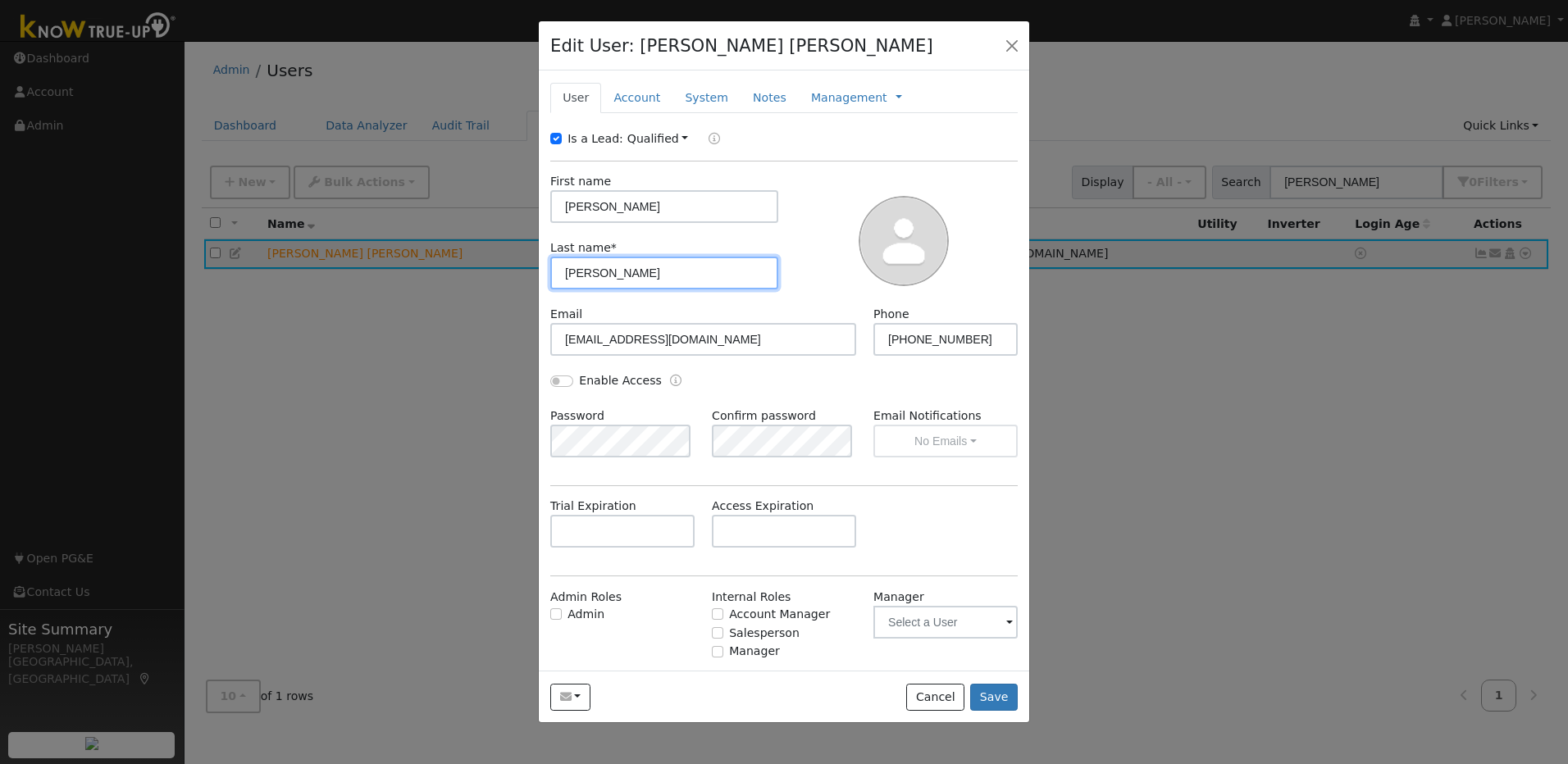
click at [629, 271] on input "Carla" at bounding box center [664, 272] width 228 height 33
type input "Campbell"
click at [1002, 705] on button "Save" at bounding box center [994, 697] width 48 height 28
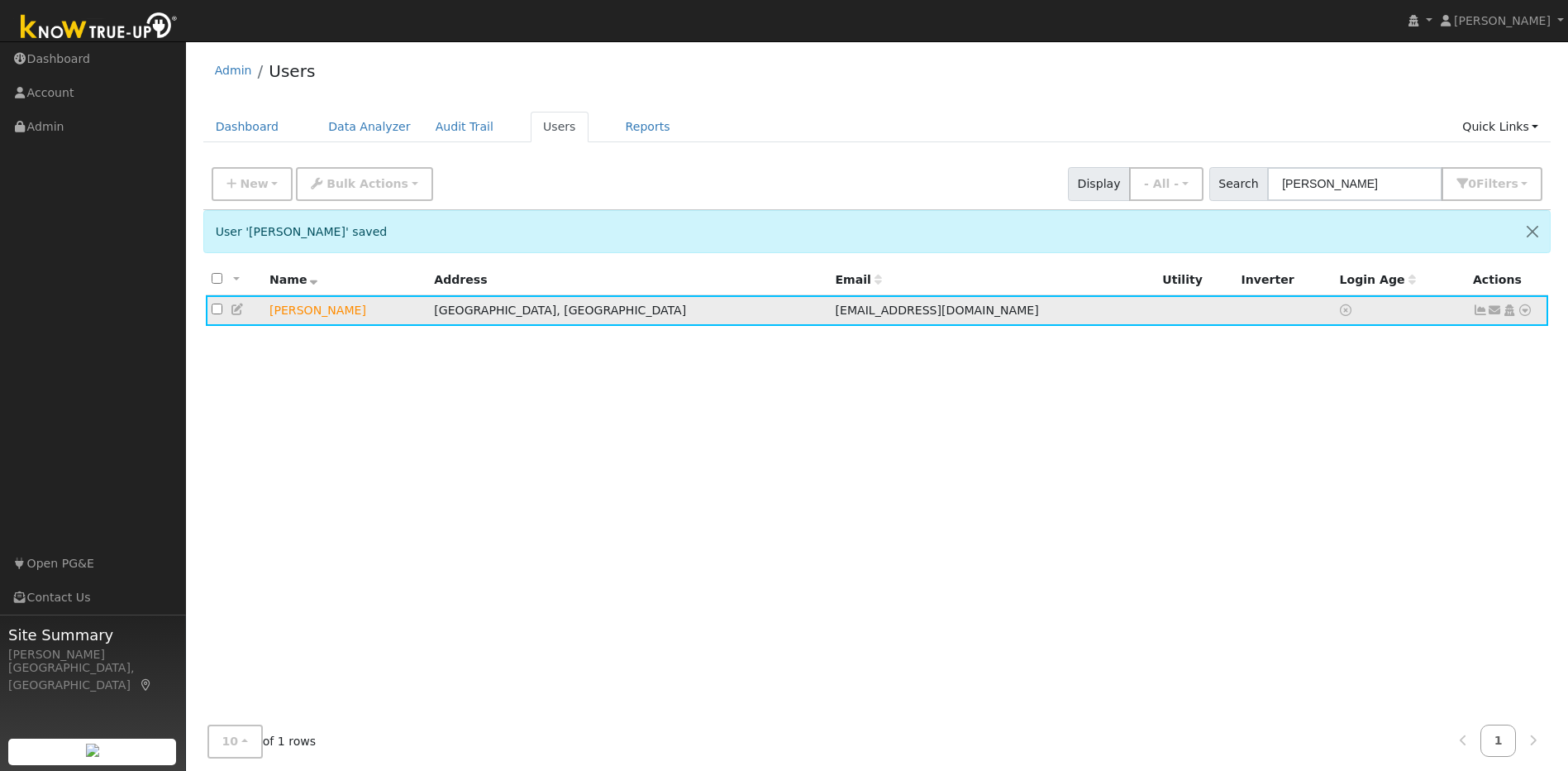
click at [240, 315] on icon at bounding box center [237, 309] width 15 height 12
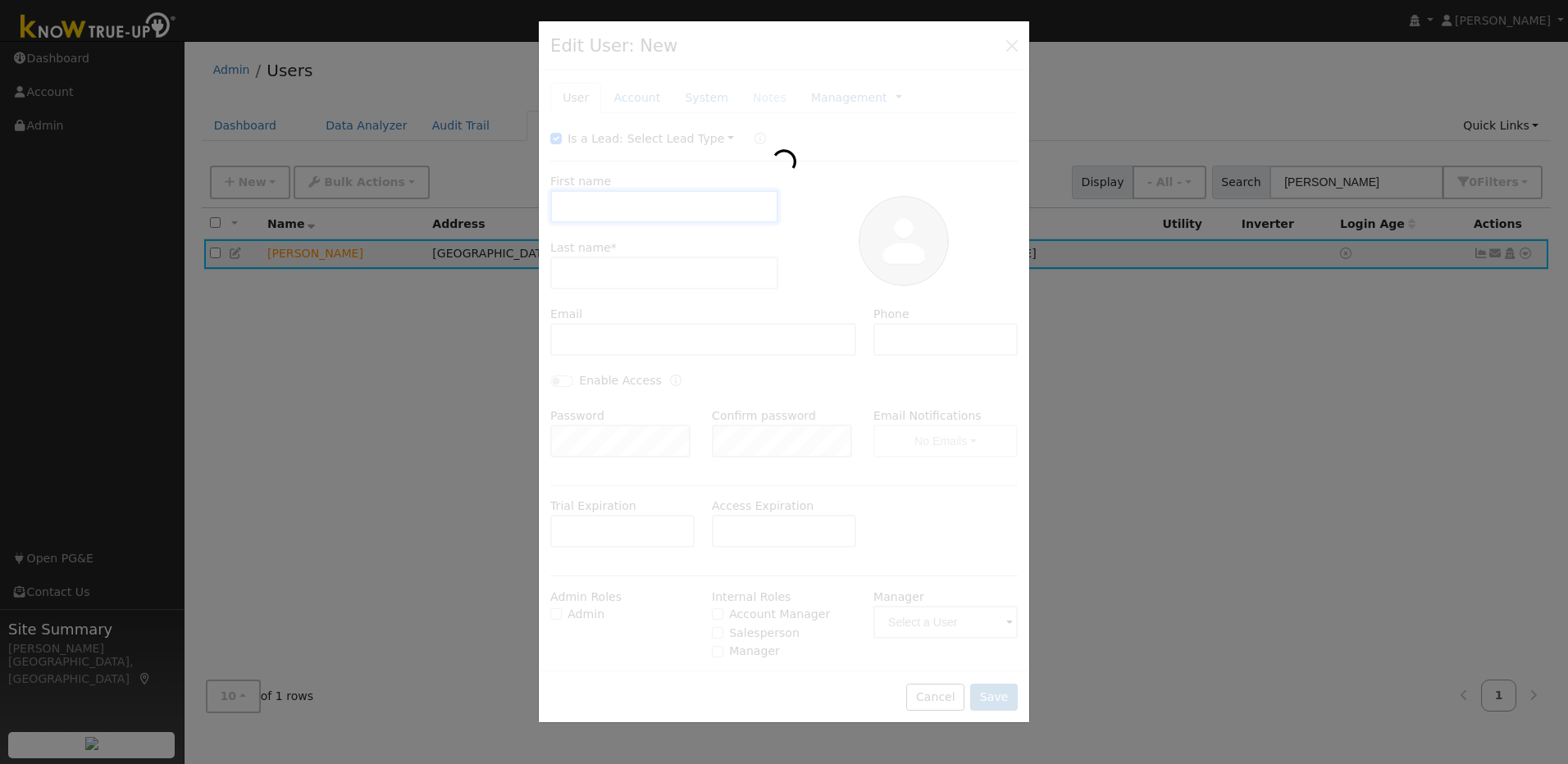
type input "Carla"
type input "Campbell"
type input "[EMAIL_ADDRESS][DOMAIN_NAME]"
type input "916-212-3061"
type input "Matt Bilyeu"
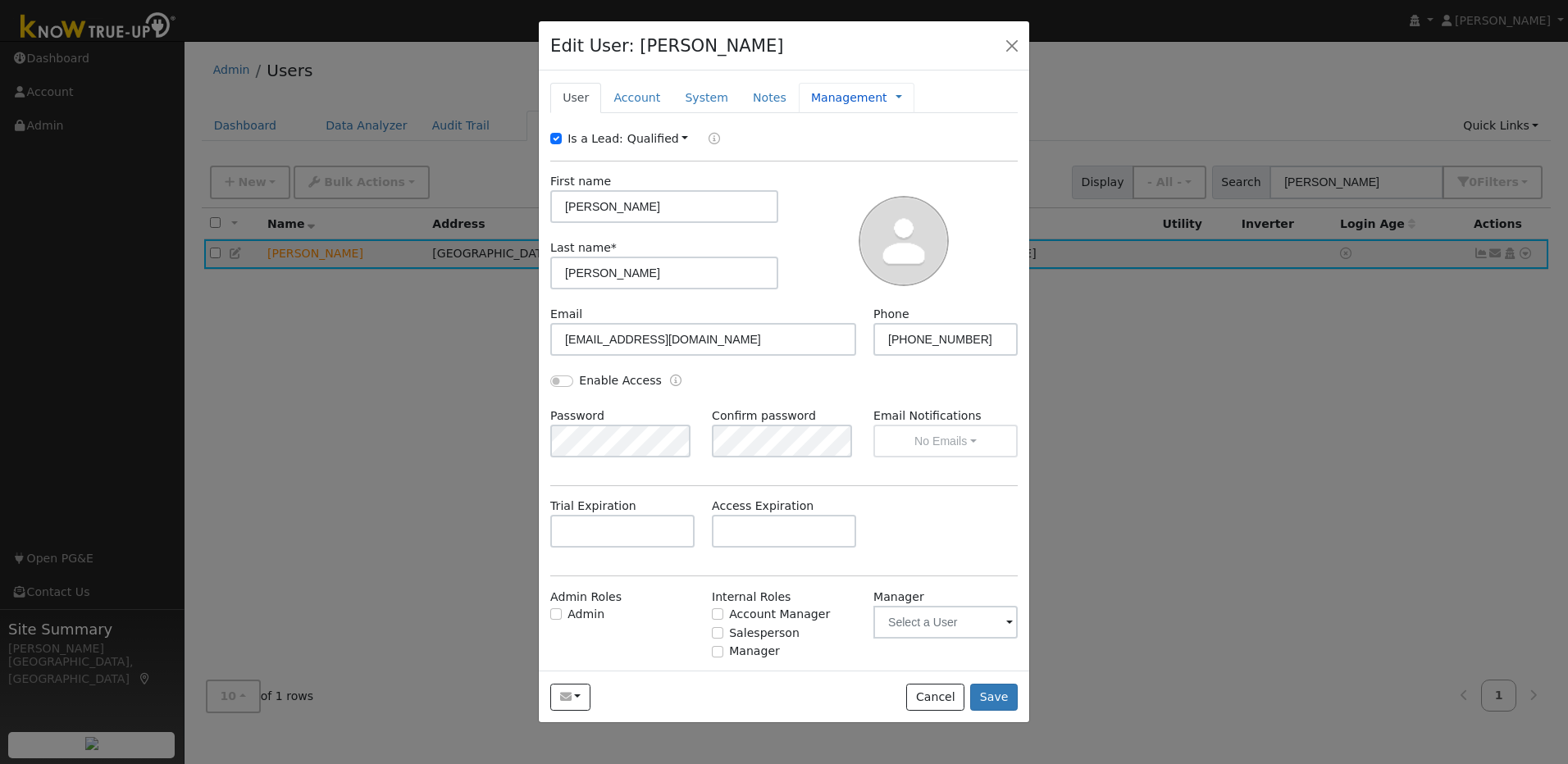
click at [814, 98] on link "Management" at bounding box center [849, 98] width 76 height 17
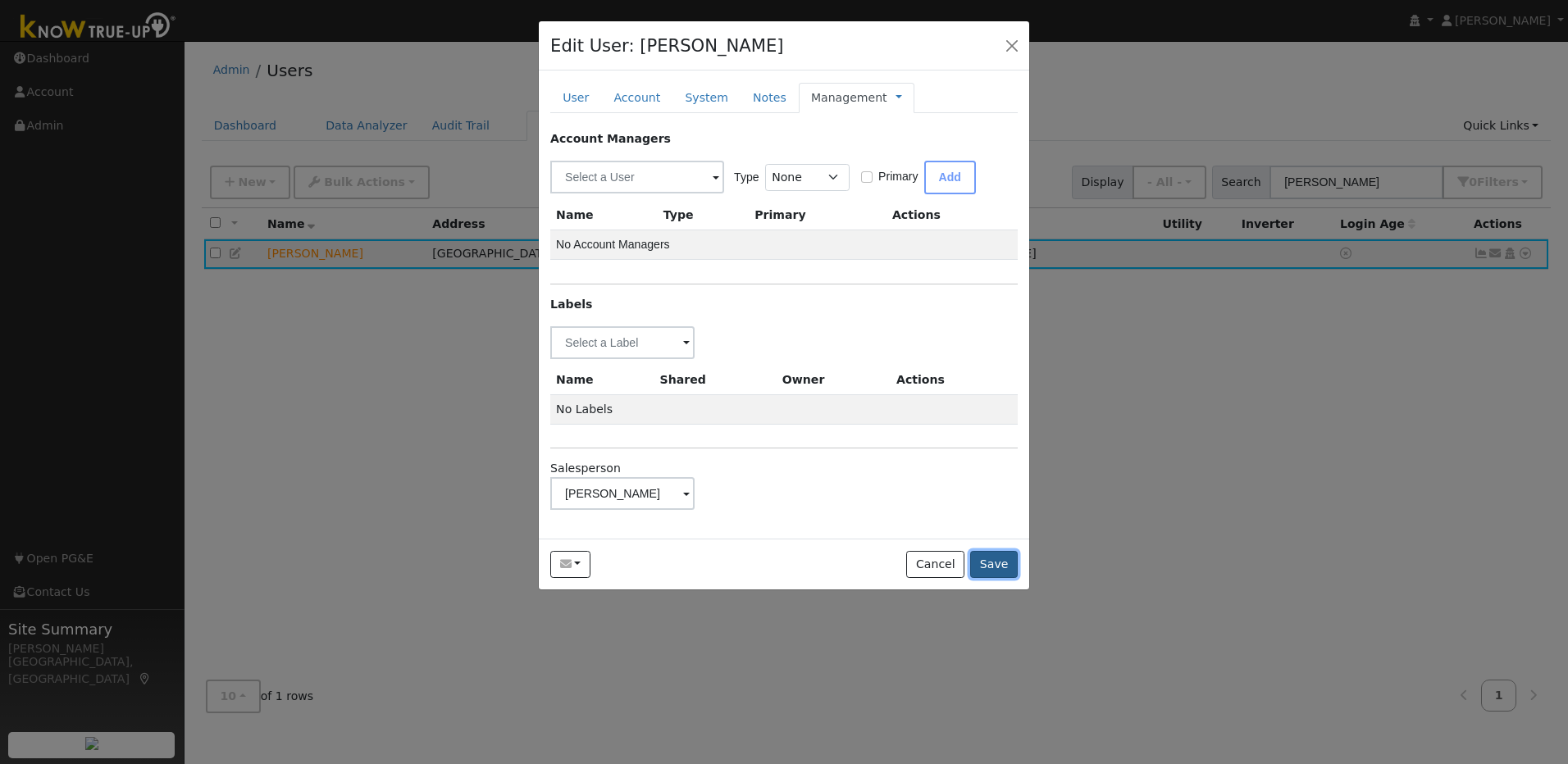
click at [1003, 566] on button "Save" at bounding box center [994, 565] width 48 height 28
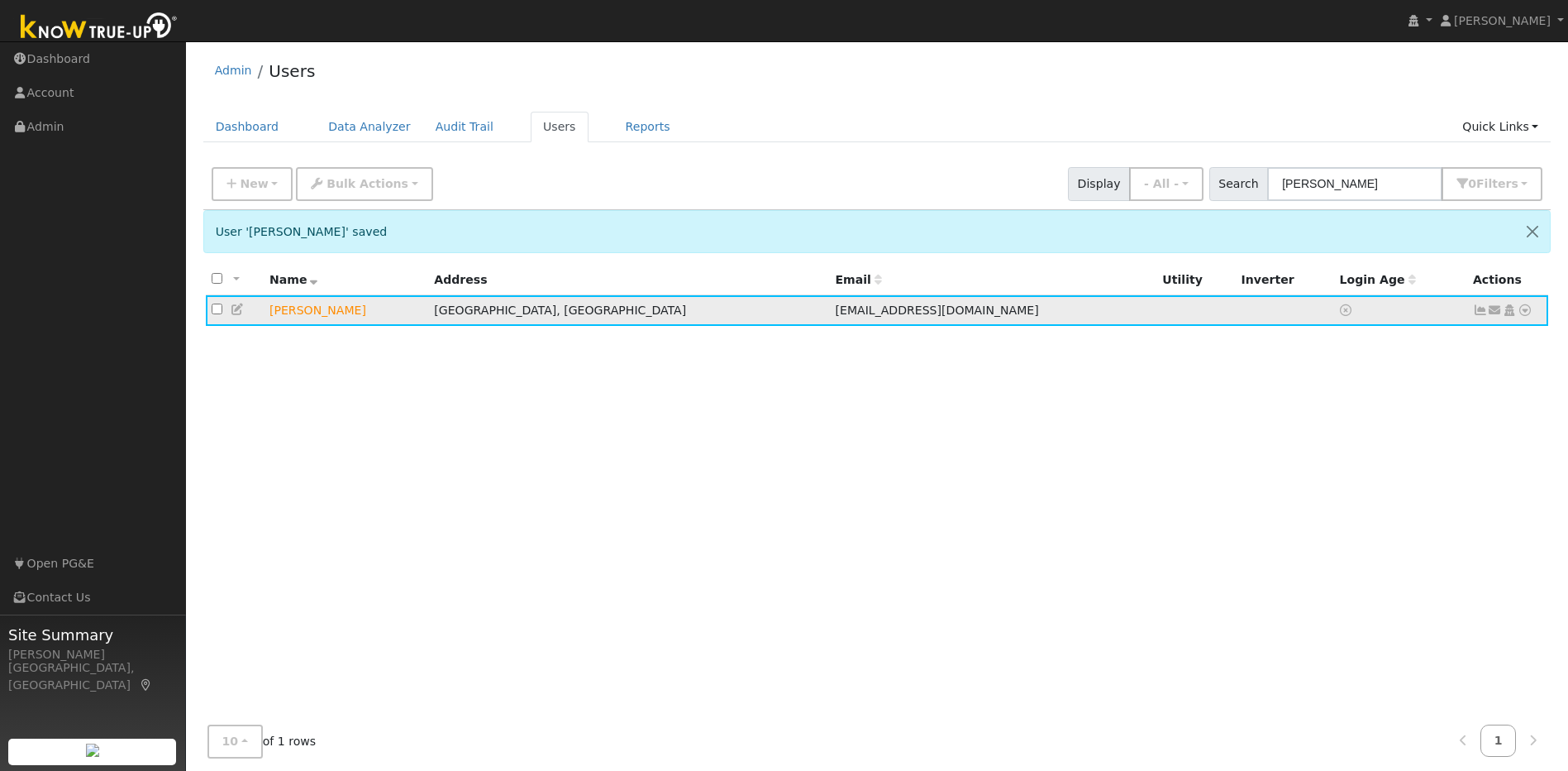
click at [1525, 311] on icon at bounding box center [1524, 310] width 15 height 12
click at [1338, 430] on link "Utility" at bounding box center [1354, 434] width 115 height 23
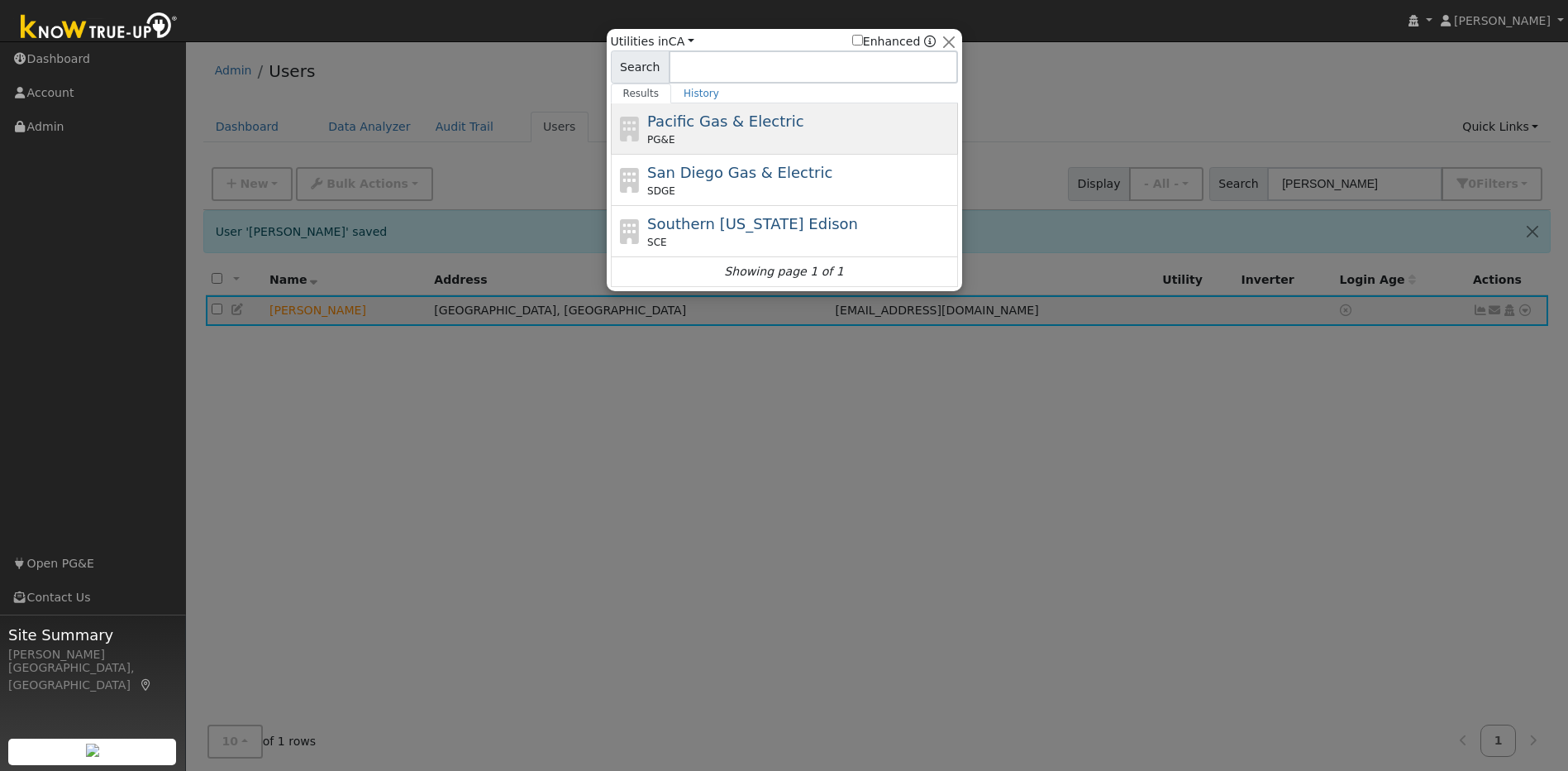
click at [688, 127] on span "Pacific Gas & Electric" at bounding box center [725, 121] width 156 height 17
